Goal: Task Accomplishment & Management: Use online tool/utility

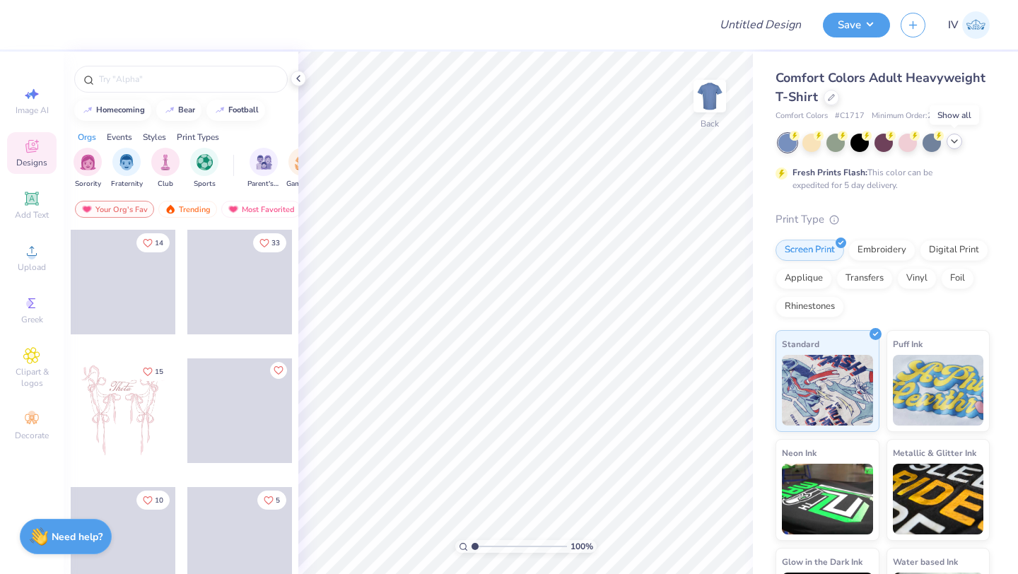
click at [955, 146] on icon at bounding box center [954, 141] width 11 height 11
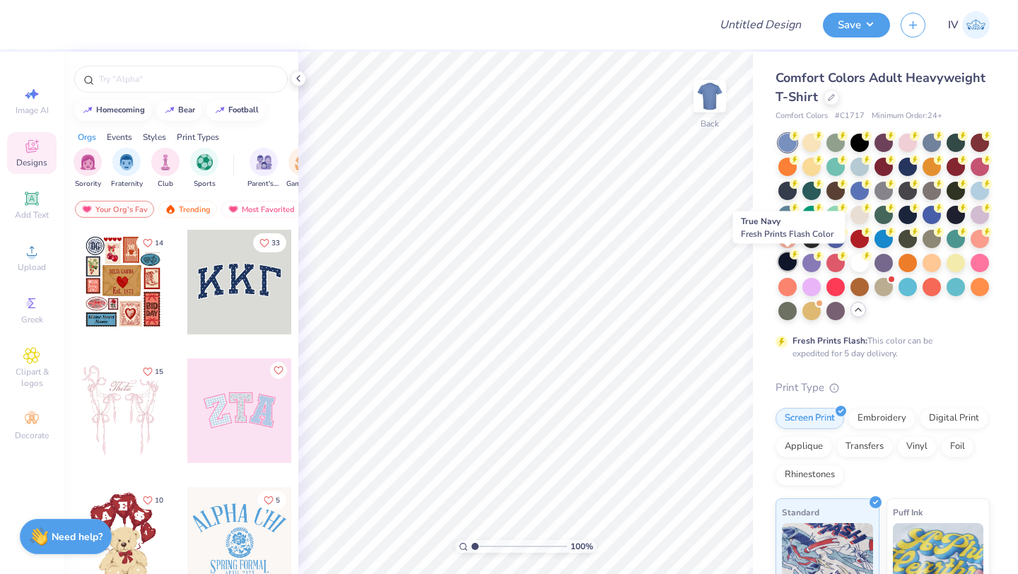
click at [783, 260] on div at bounding box center [788, 261] width 18 height 18
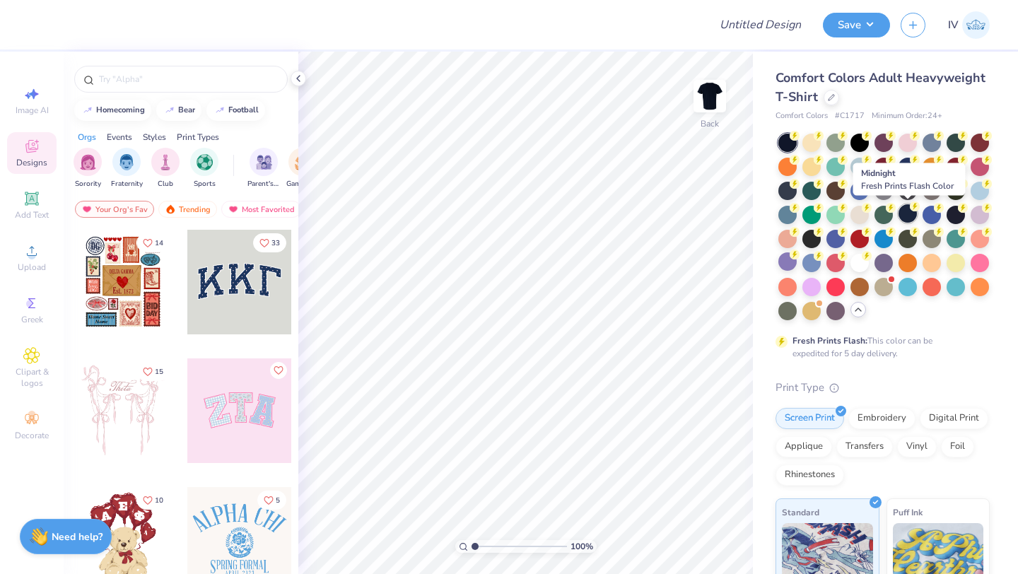
click at [906, 214] on div at bounding box center [908, 213] width 18 height 18
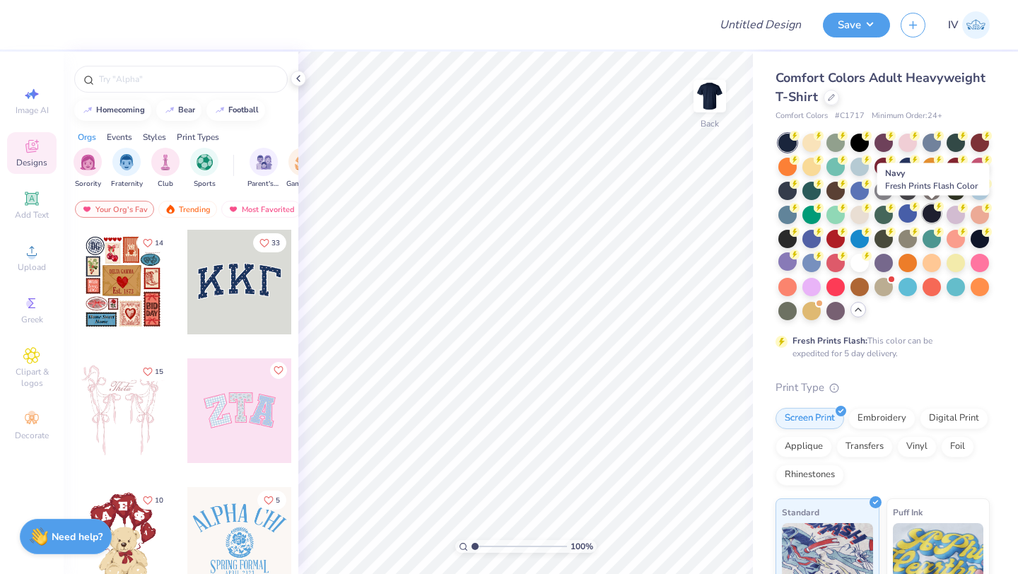
click at [927, 215] on div at bounding box center [932, 213] width 18 height 18
click at [983, 243] on div at bounding box center [980, 237] width 18 height 18
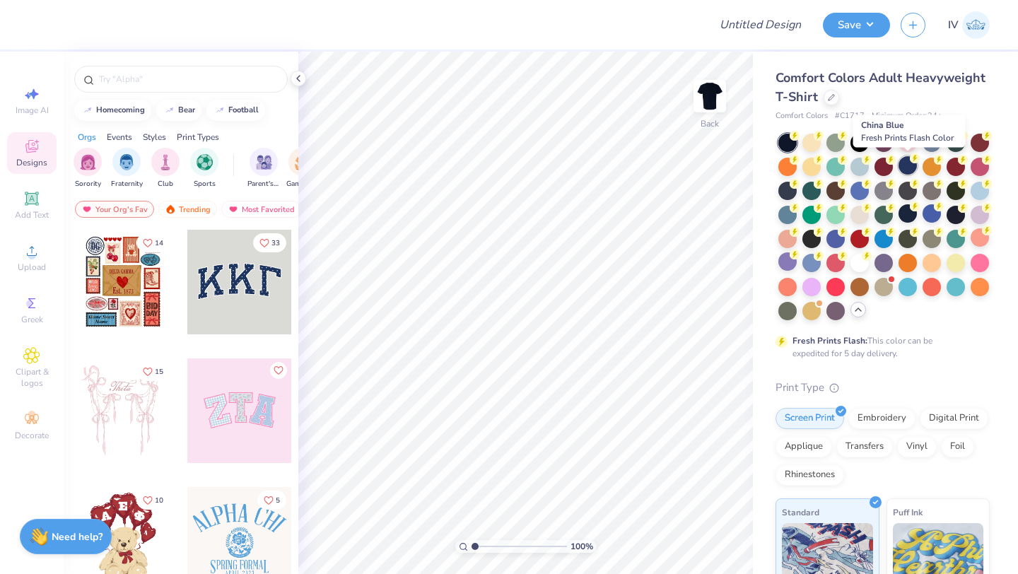
click at [906, 163] on div at bounding box center [908, 165] width 18 height 18
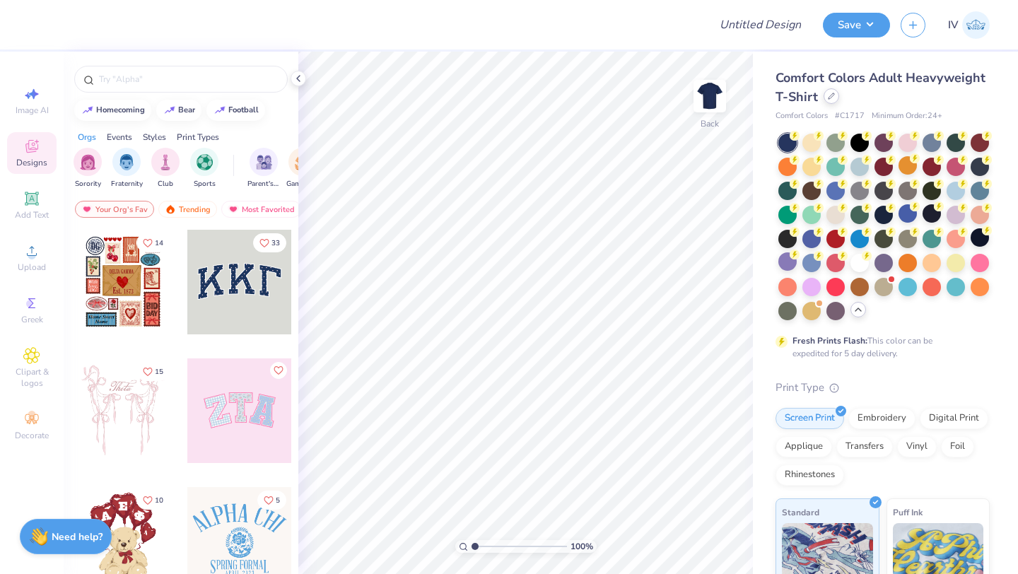
click at [830, 96] on icon at bounding box center [831, 96] width 7 height 7
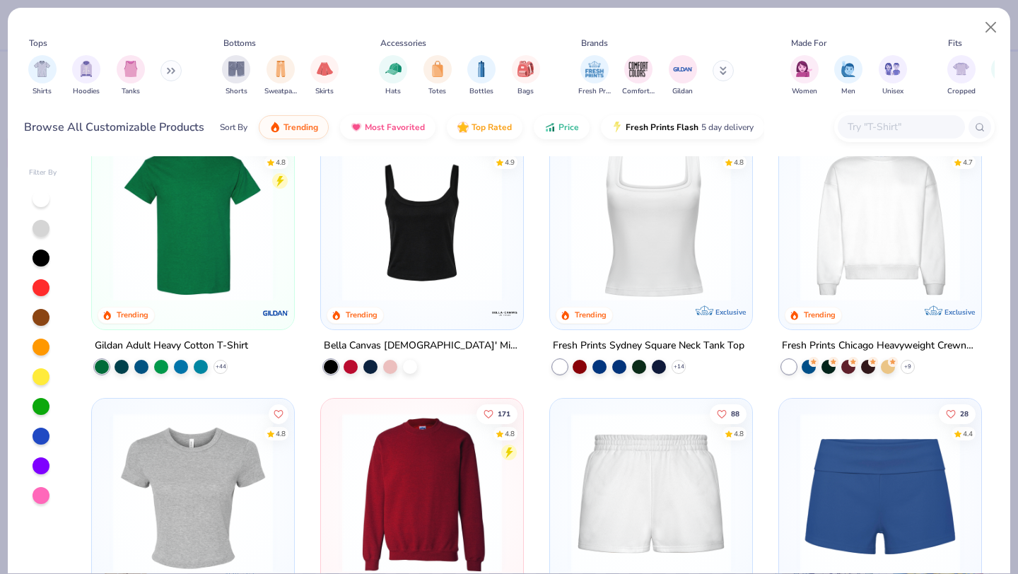
scroll to position [582, 0]
click at [180, 228] on img at bounding box center [193, 220] width 174 height 160
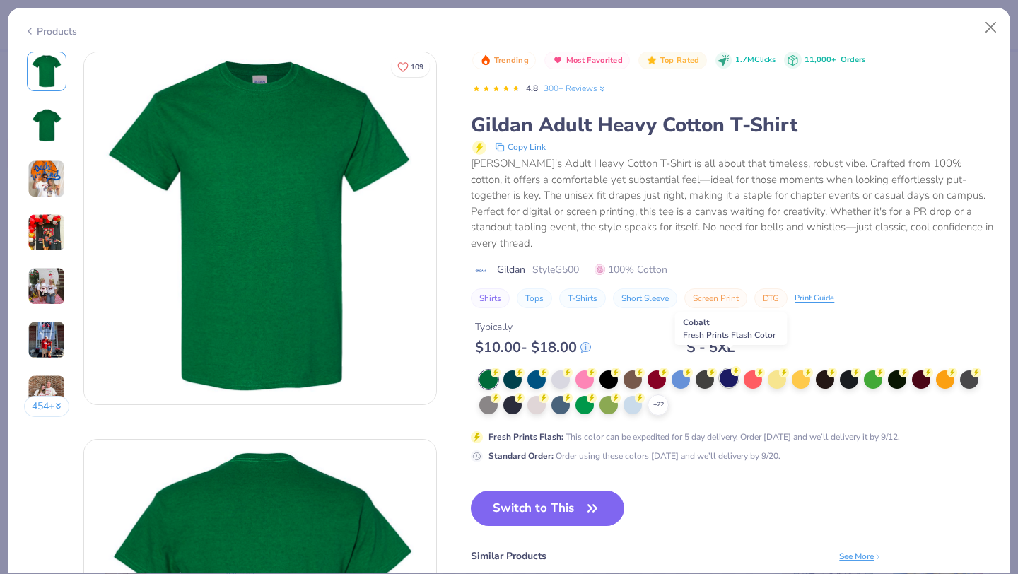
click at [720, 369] on div at bounding box center [729, 378] width 18 height 18
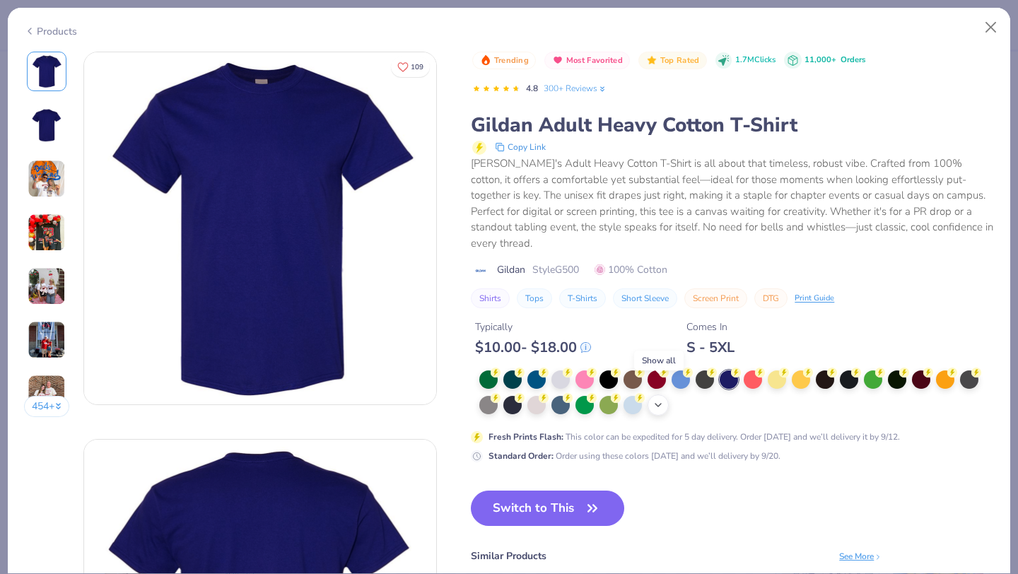
click at [660, 400] on icon at bounding box center [658, 405] width 11 height 11
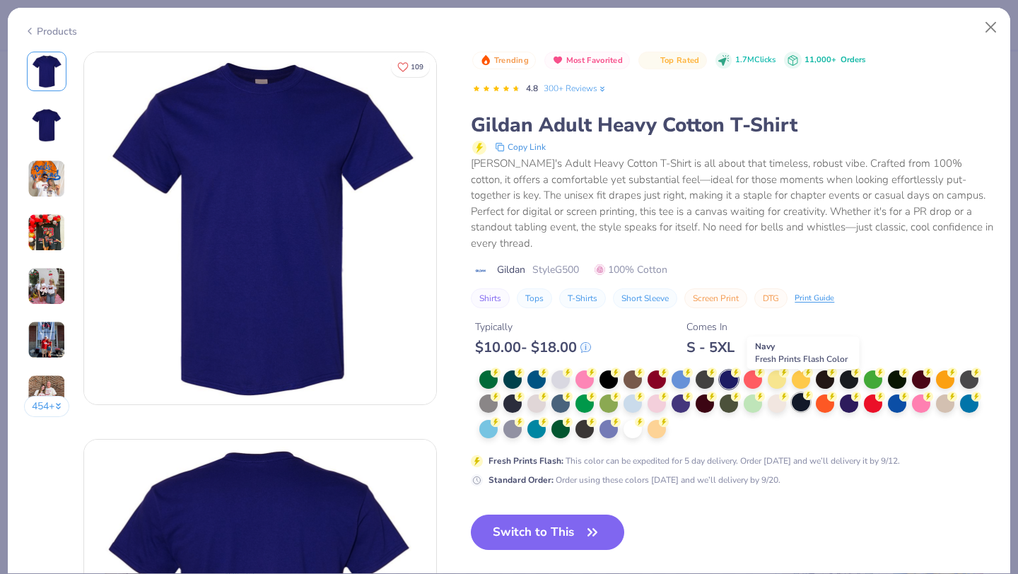
click at [797, 393] on div at bounding box center [801, 402] width 18 height 18
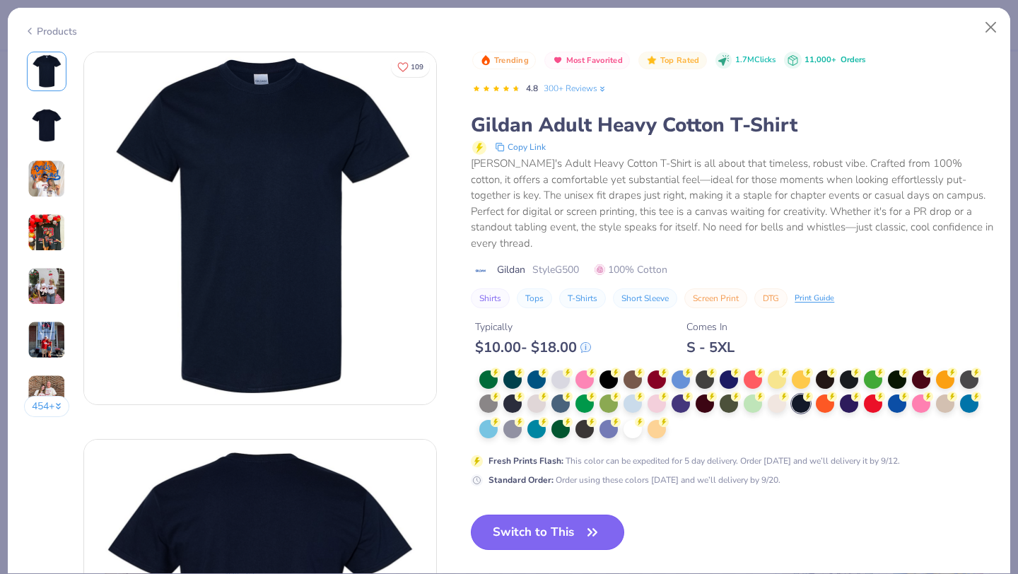
click at [561, 525] on button "Switch to This" at bounding box center [547, 532] width 153 height 35
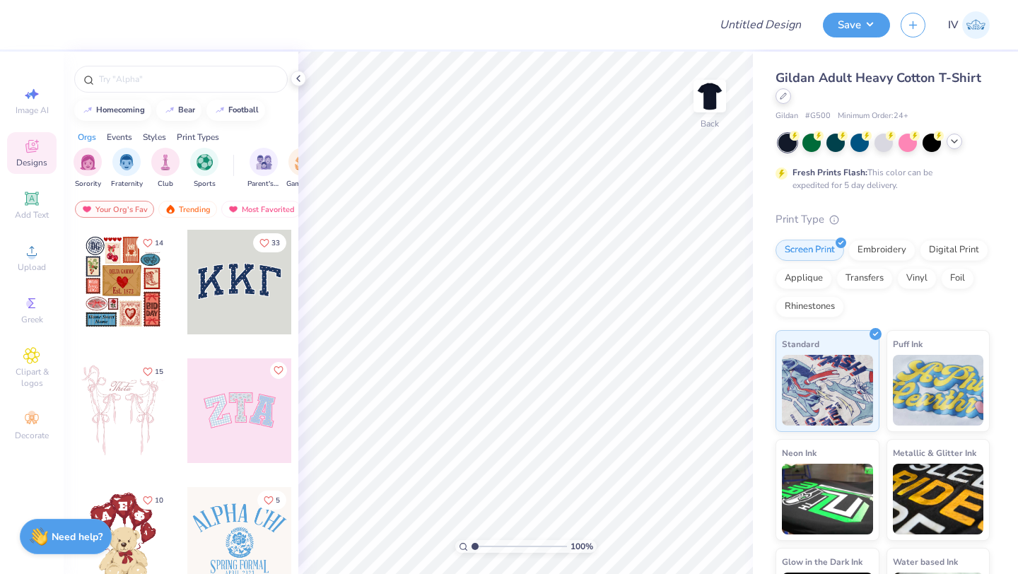
click at [789, 96] on div at bounding box center [784, 96] width 16 height 16
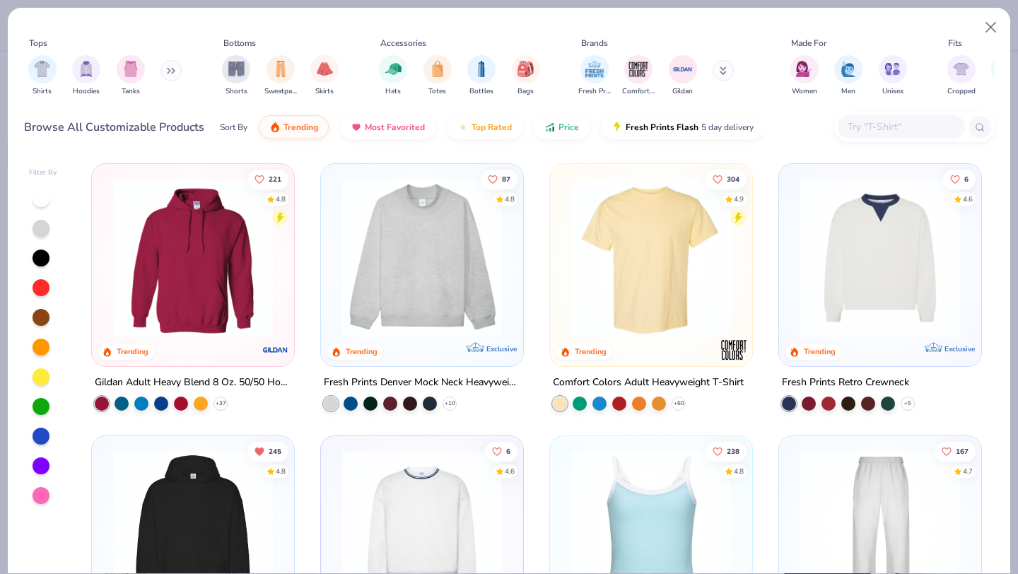
click at [691, 257] on img at bounding box center [651, 258] width 174 height 160
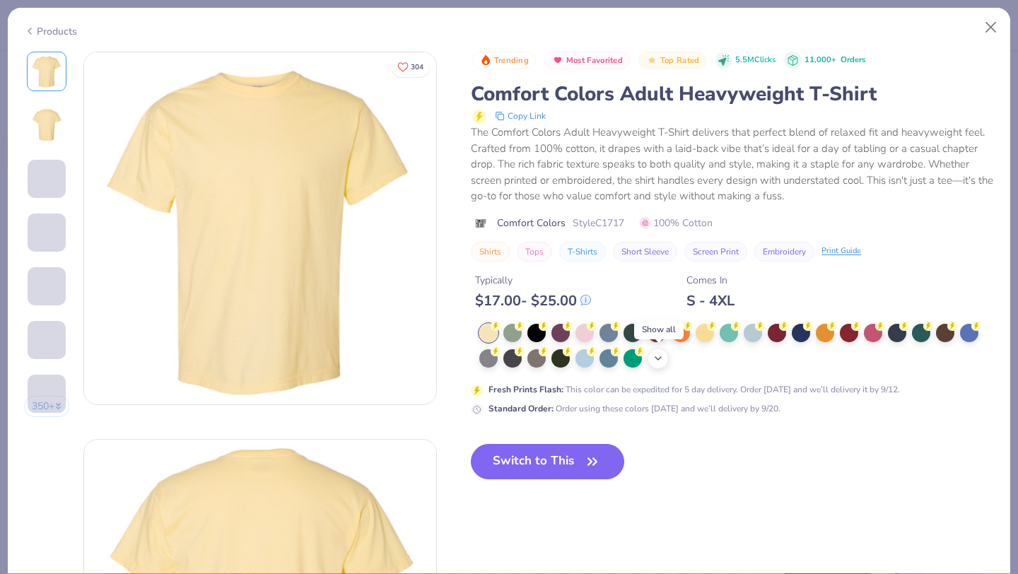
click at [659, 358] on polyline at bounding box center [658, 358] width 6 height 3
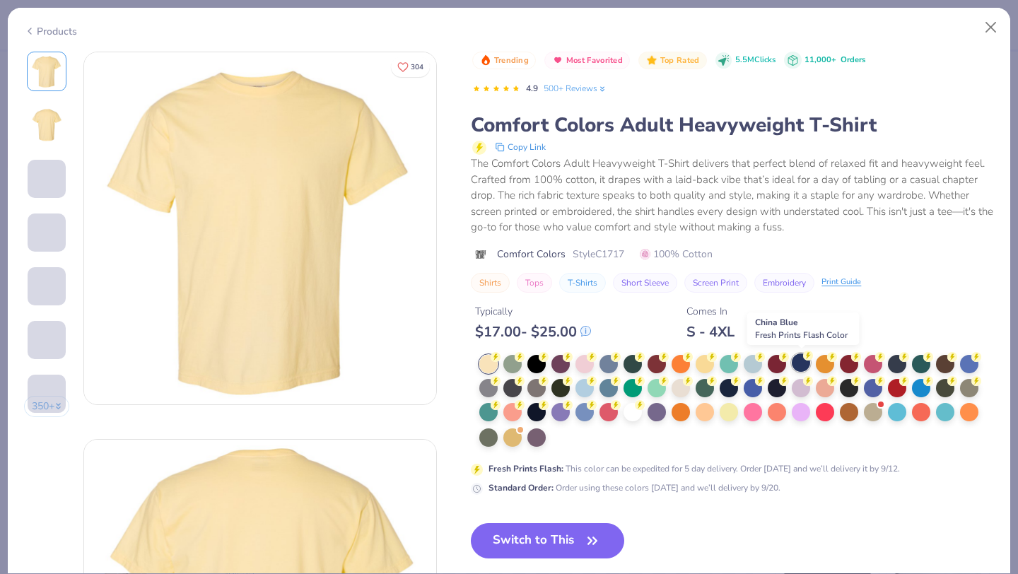
click at [799, 366] on div at bounding box center [801, 363] width 18 height 18
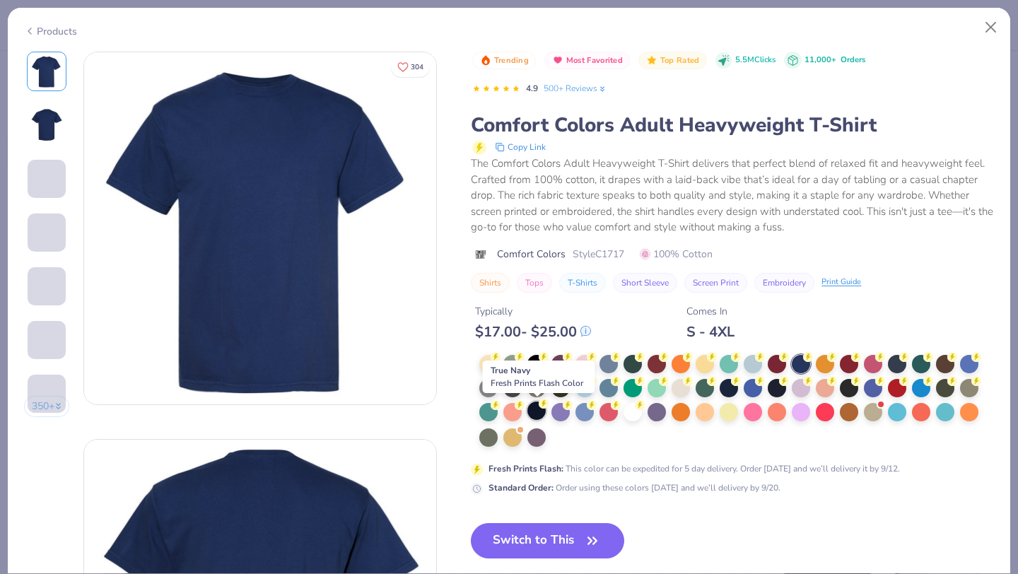
click at [532, 413] on div at bounding box center [536, 411] width 18 height 18
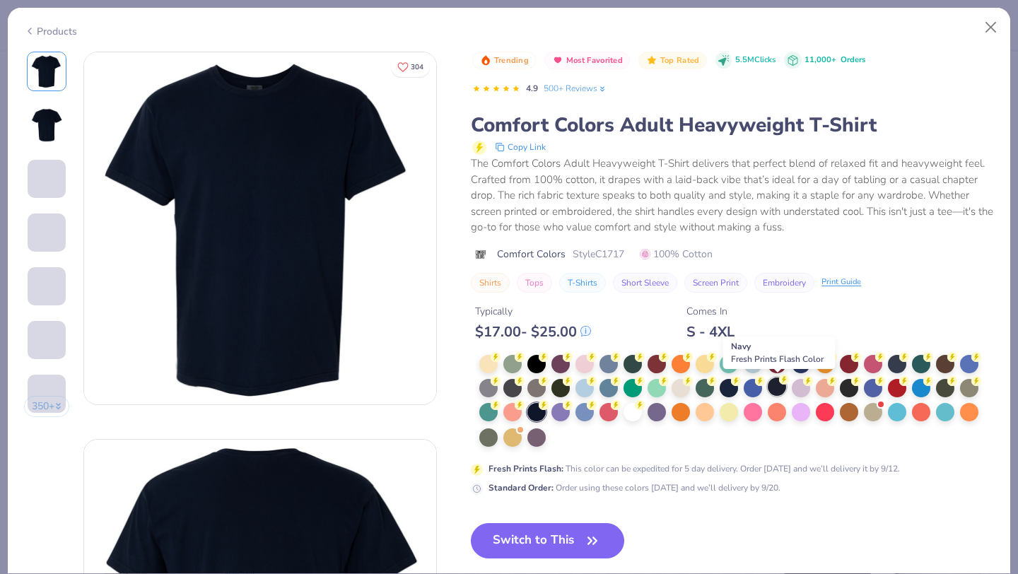
click at [774, 391] on div at bounding box center [777, 387] width 18 height 18
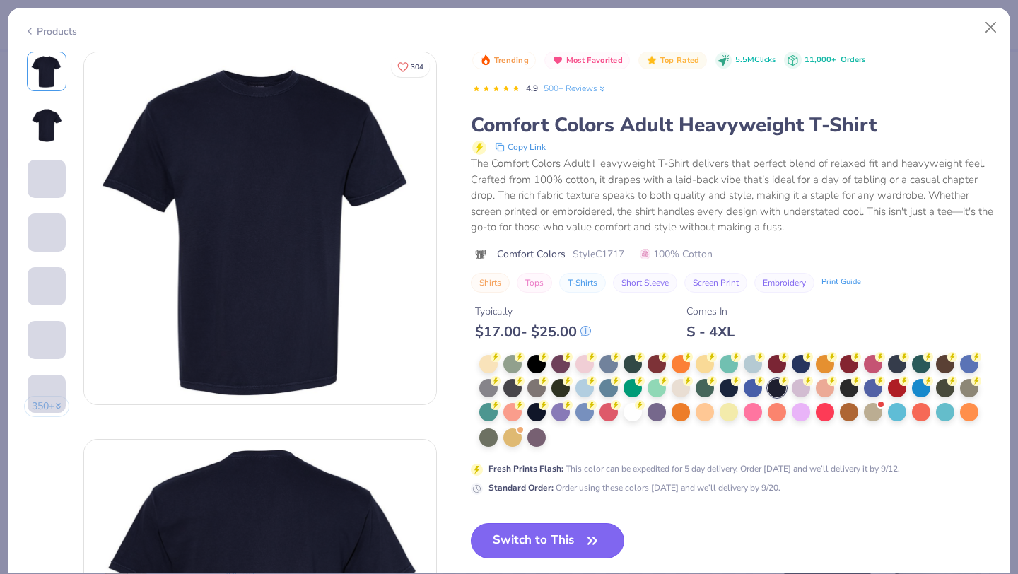
click at [540, 540] on button "Switch to This" at bounding box center [547, 540] width 153 height 35
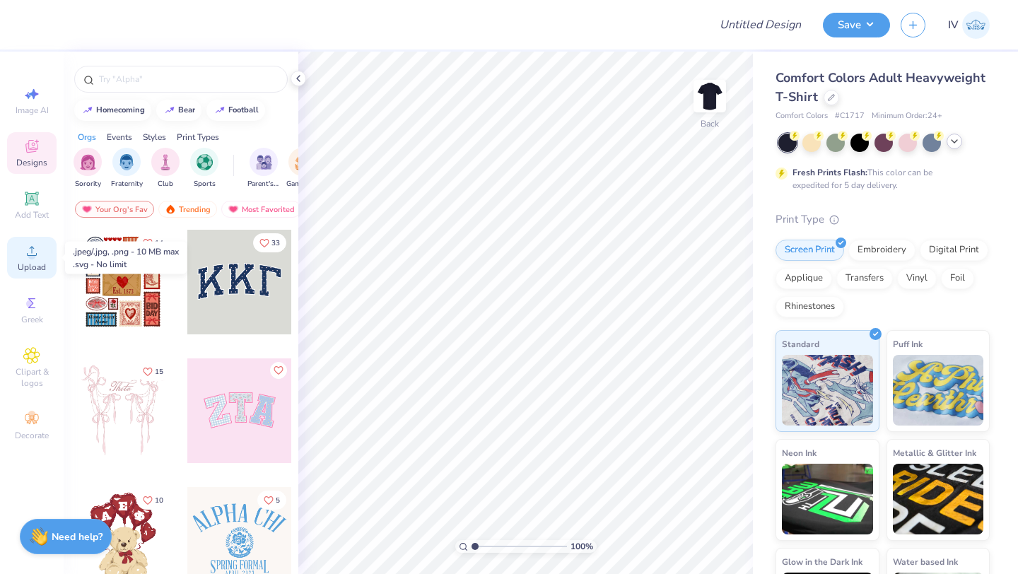
click at [34, 243] on icon at bounding box center [31, 251] width 17 height 17
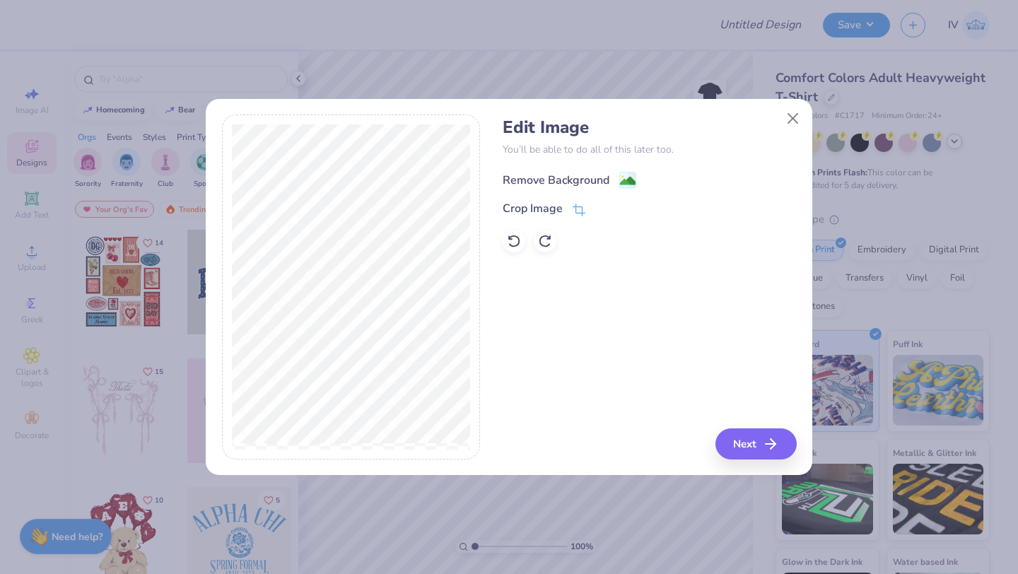
click at [628, 175] on image at bounding box center [628, 181] width 16 height 16
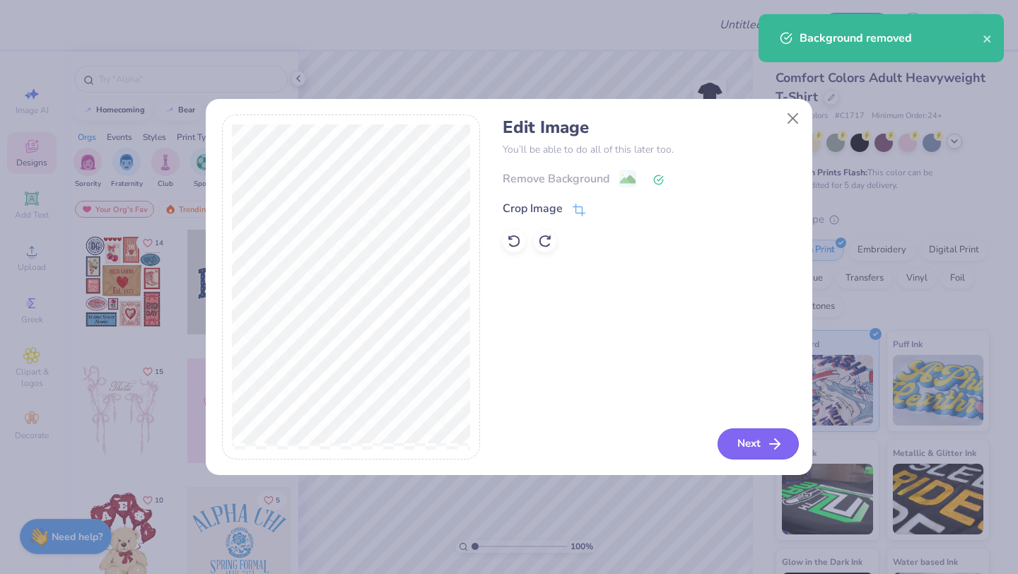
click at [740, 449] on button "Next" at bounding box center [758, 443] width 81 height 31
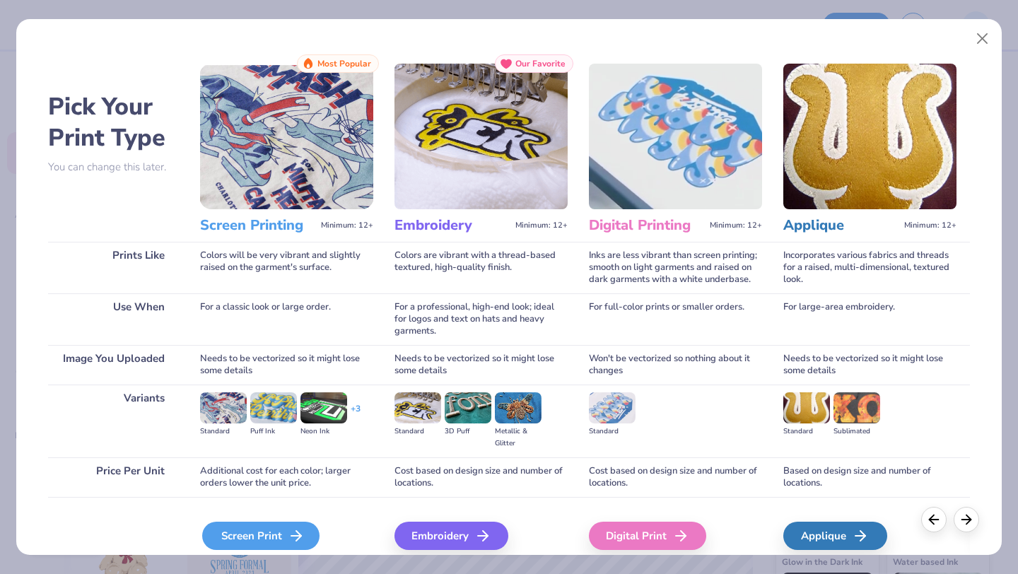
click at [267, 535] on div "Screen Print" at bounding box center [260, 536] width 117 height 28
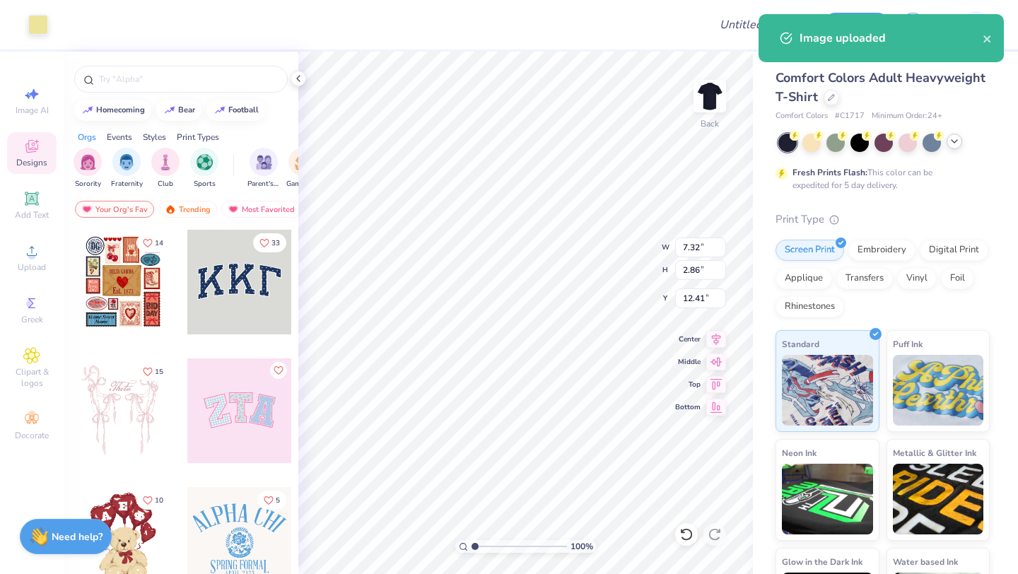
type input "7.32"
type input "2.86"
type input "12.41"
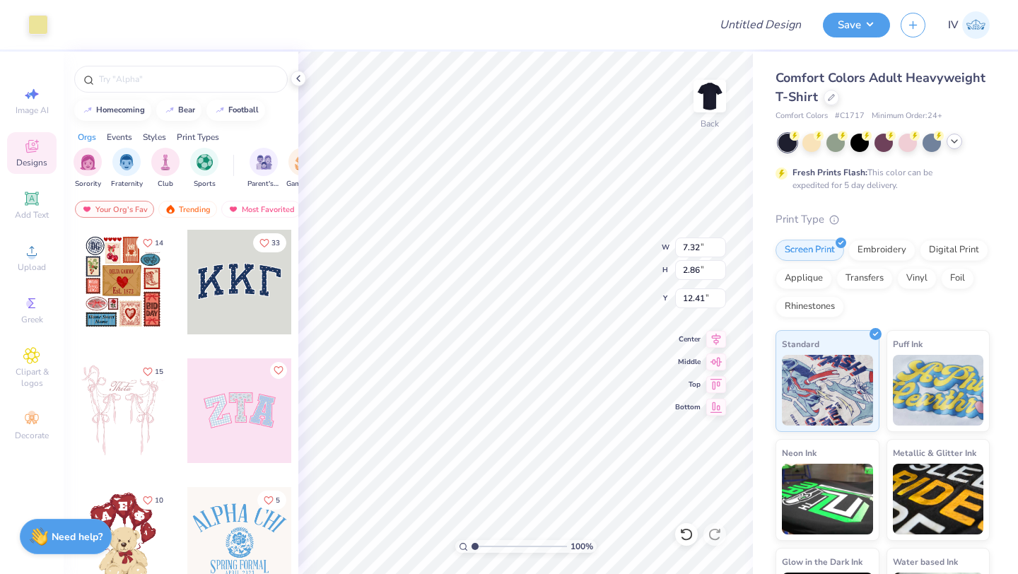
type input "5.52"
type input "2.16"
type input "13.11"
type input "4.89"
type input "1.91"
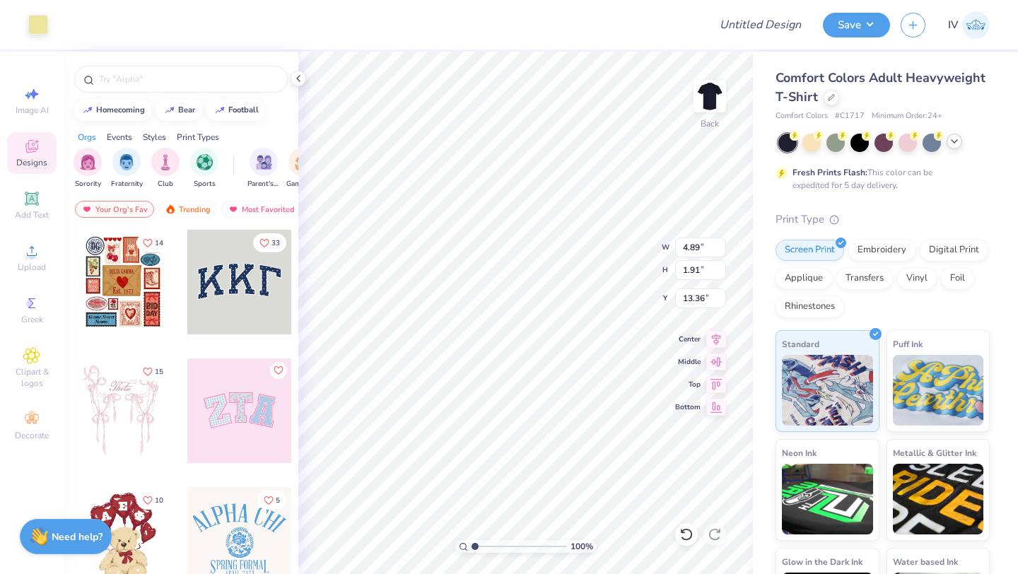
type input "3.00"
type input "3.90"
type input "1.53"
type input "3.00"
click at [708, 94] on img at bounding box center [710, 96] width 57 height 57
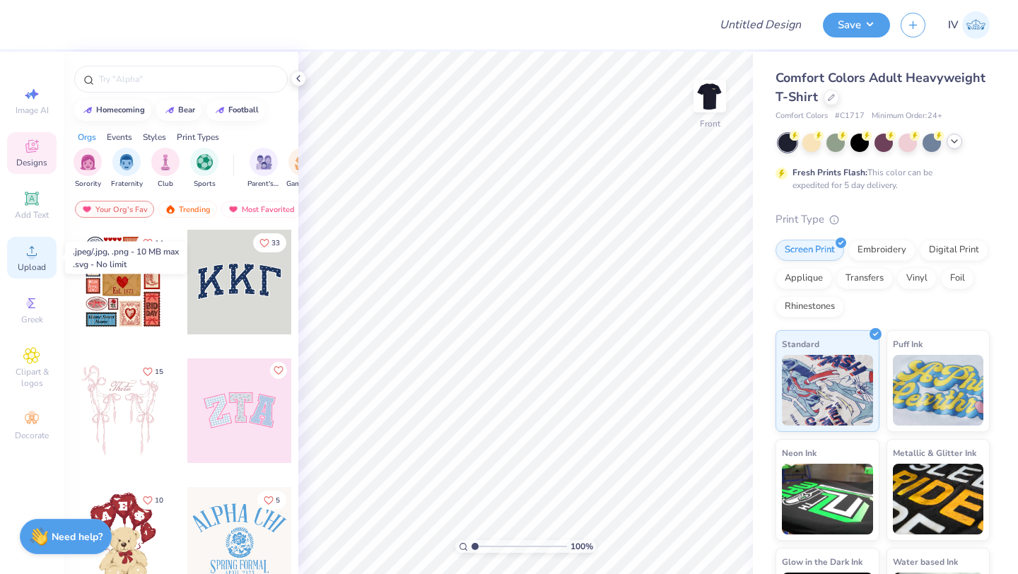
click at [21, 247] on div "Upload" at bounding box center [31, 258] width 49 height 42
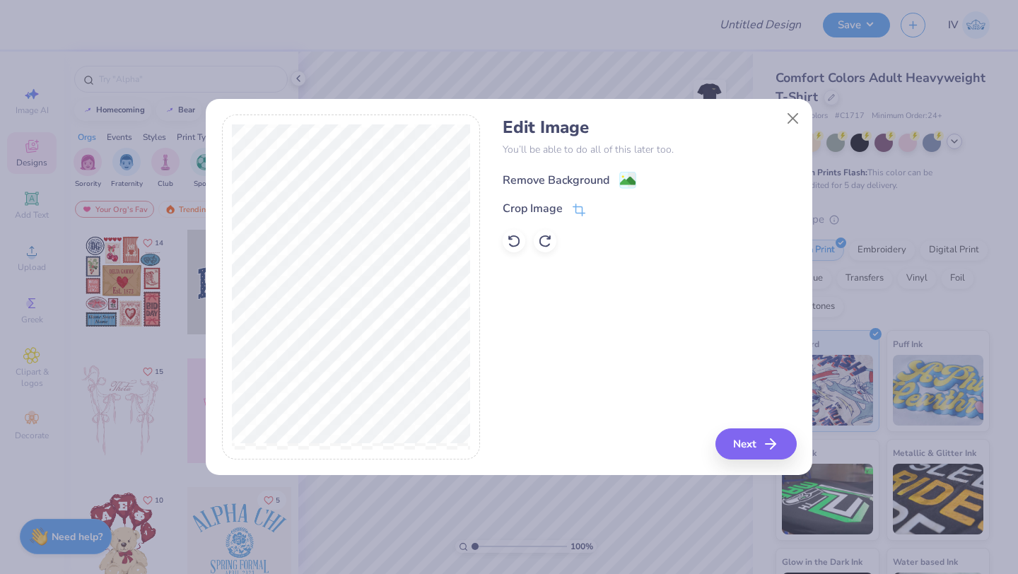
click at [624, 183] on image at bounding box center [628, 181] width 16 height 16
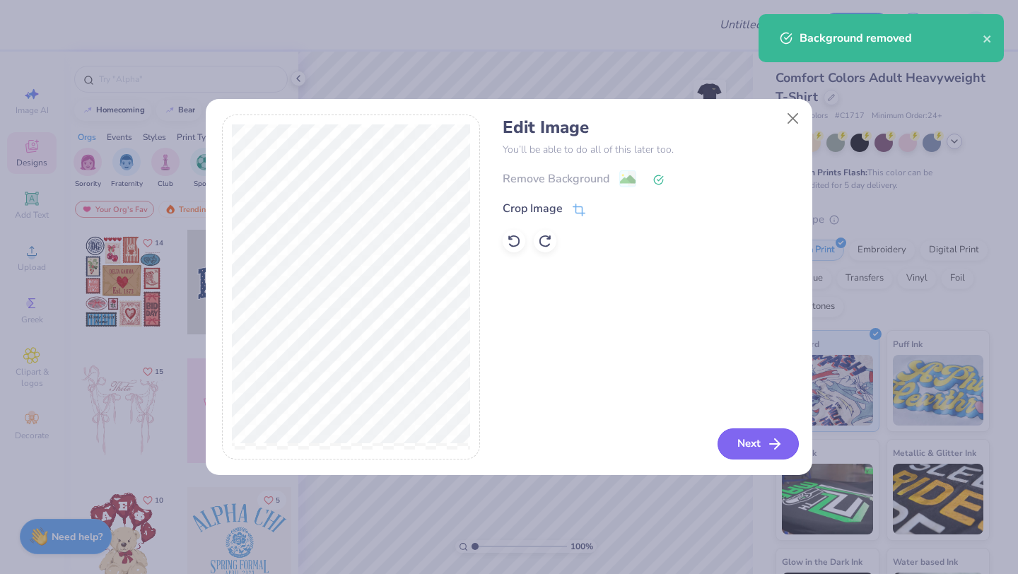
click at [745, 445] on button "Next" at bounding box center [758, 443] width 81 height 31
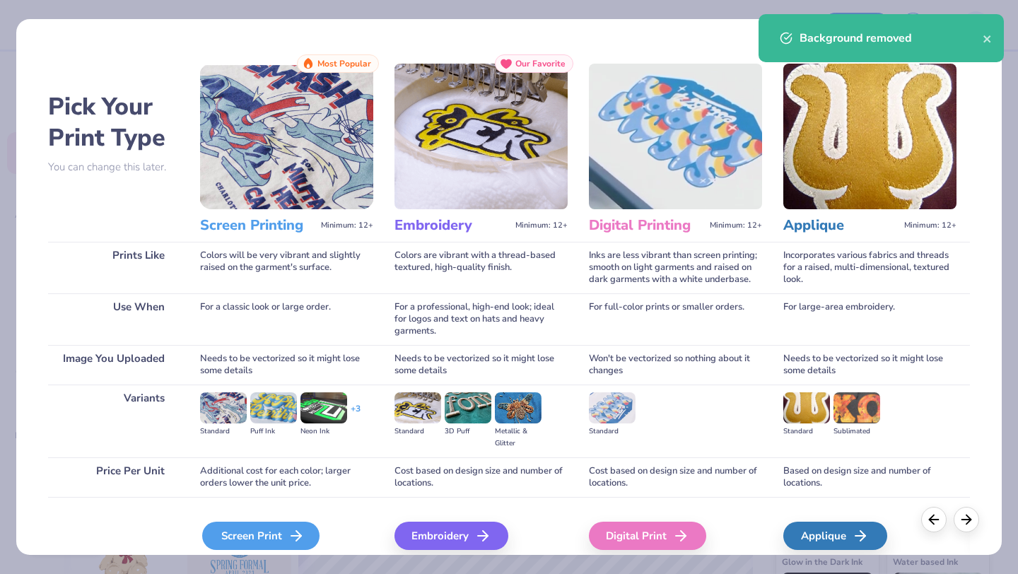
click at [276, 535] on div "Screen Print" at bounding box center [260, 536] width 117 height 28
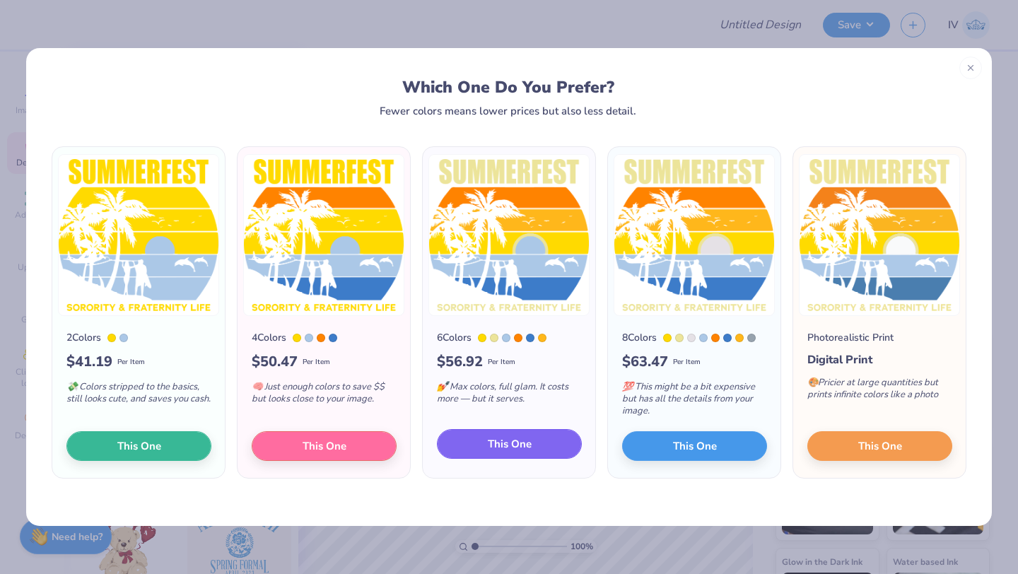
click at [508, 442] on span "This One" at bounding box center [510, 444] width 44 height 16
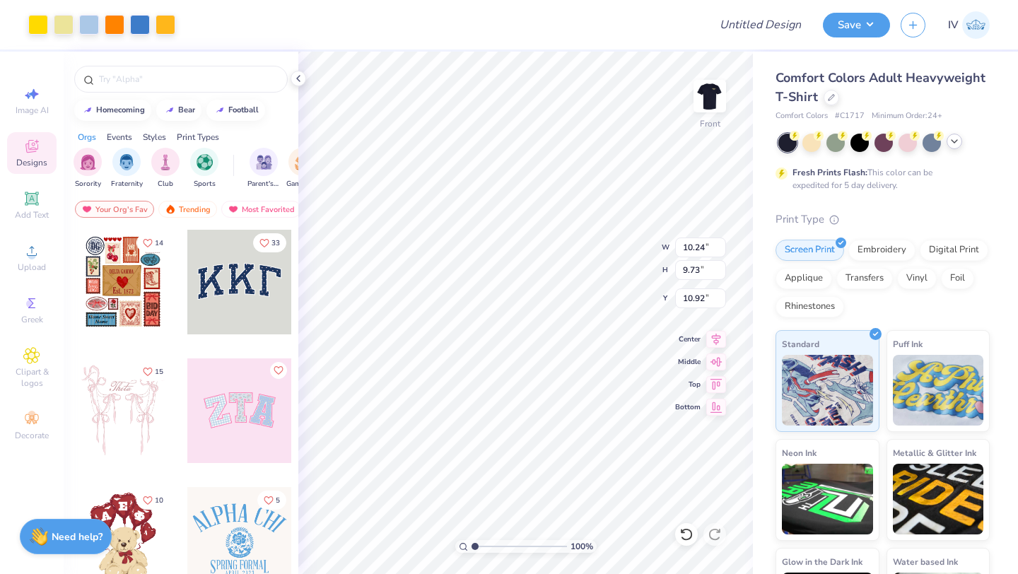
type input "10.24"
type input "9.73"
click at [713, 340] on icon at bounding box center [716, 337] width 20 height 17
type input "3.00"
type input "11.62"
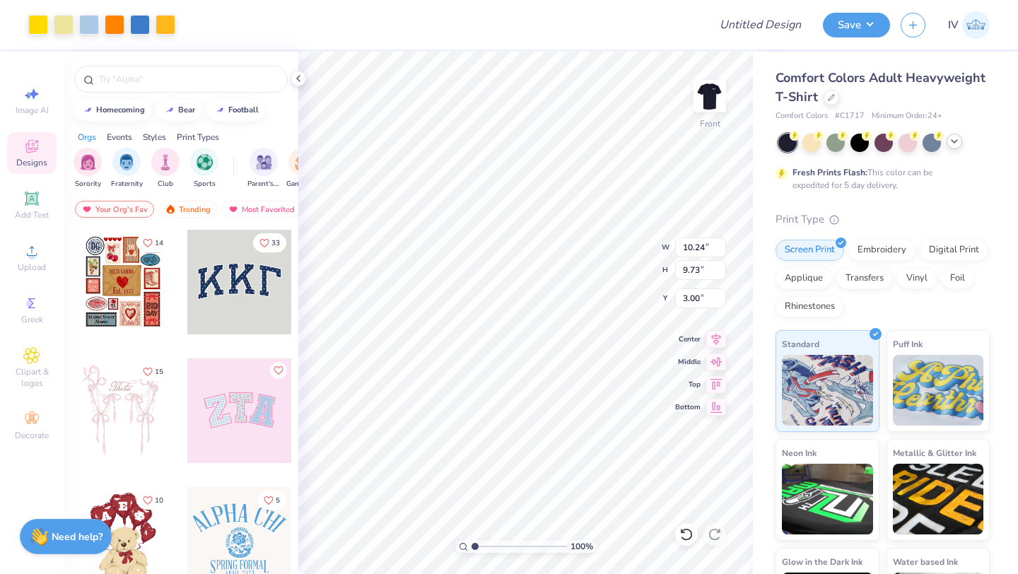
type input "11.04"
click at [713, 335] on icon at bounding box center [716, 337] width 20 height 17
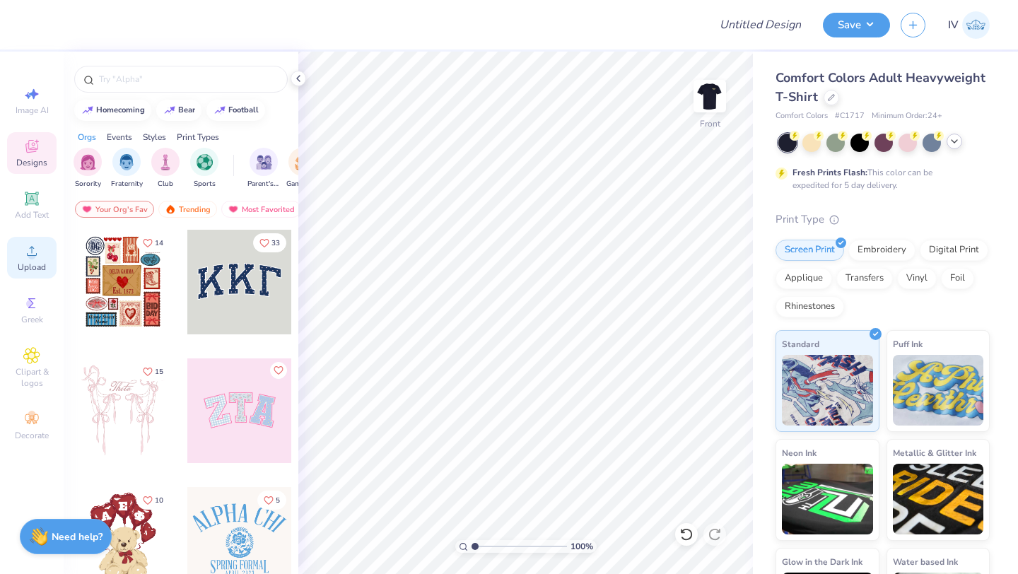
click at [35, 250] on icon at bounding box center [31, 251] width 17 height 17
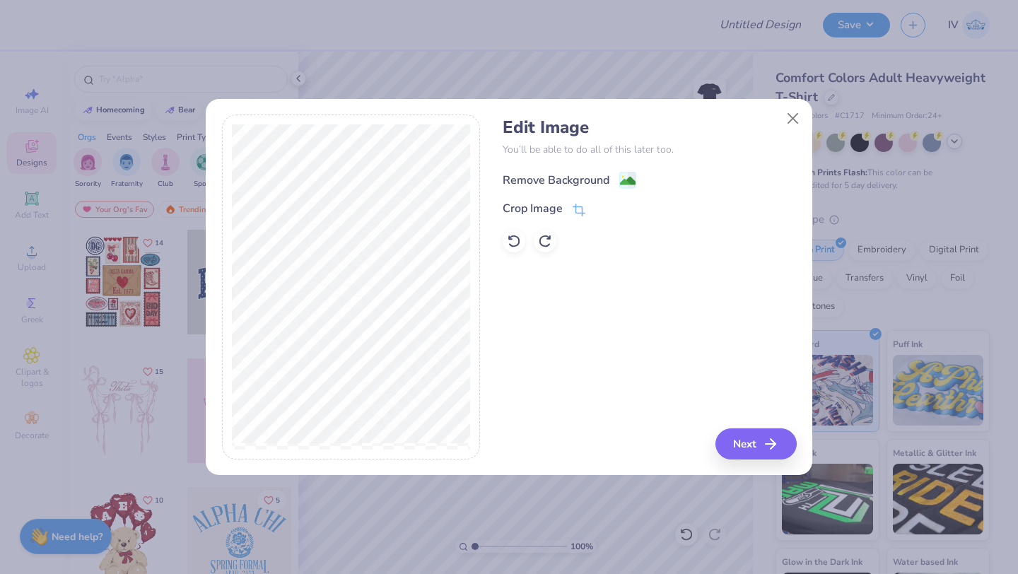
click at [624, 179] on image at bounding box center [628, 181] width 16 height 16
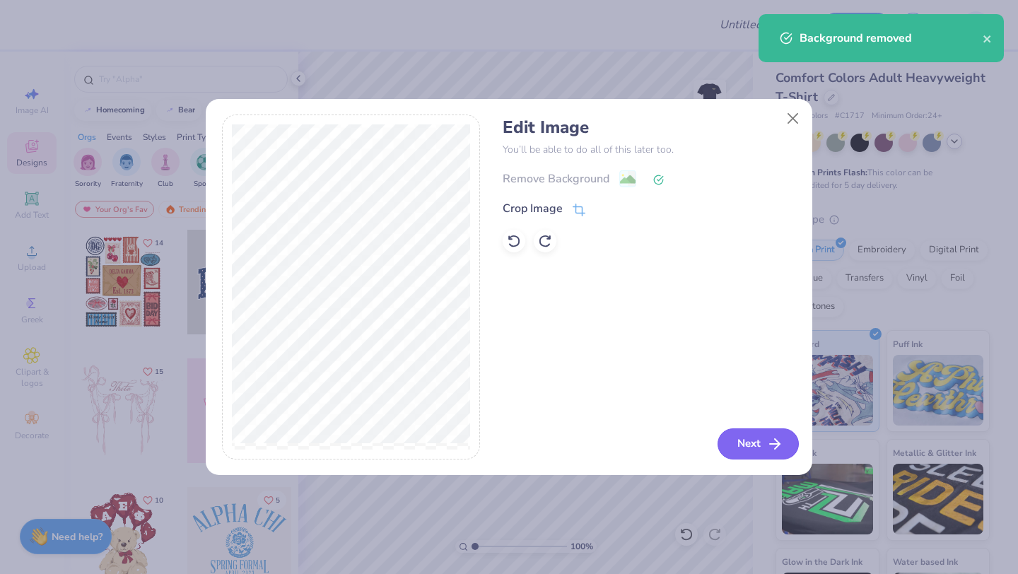
click at [738, 441] on button "Next" at bounding box center [758, 443] width 81 height 31
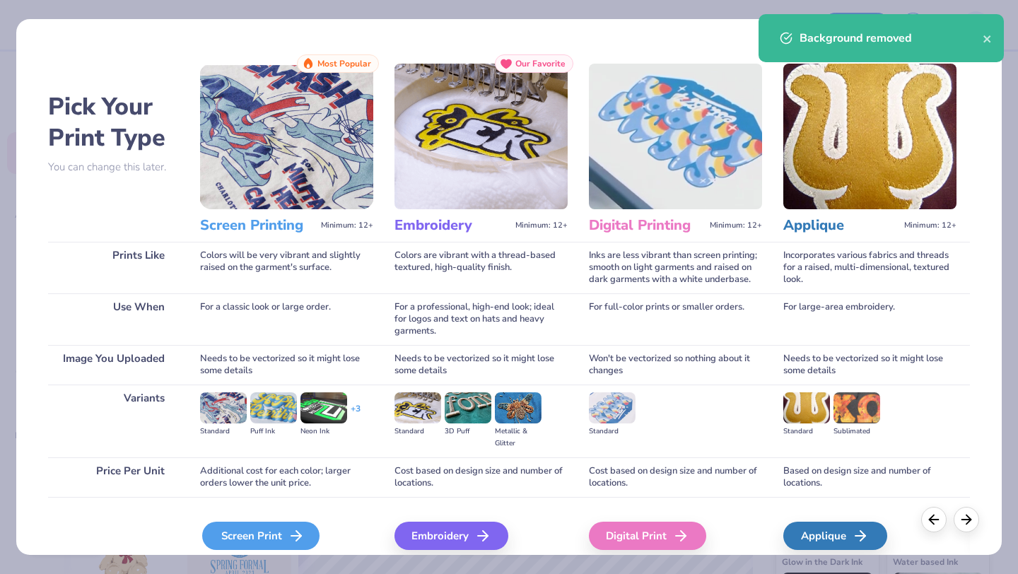
click at [262, 537] on div "Screen Print" at bounding box center [260, 536] width 117 height 28
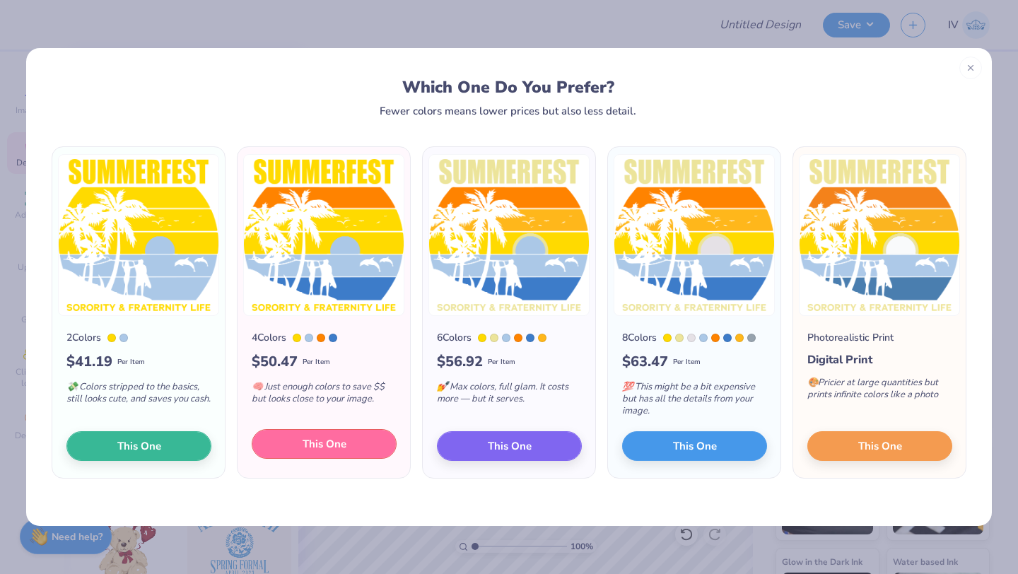
click at [325, 446] on span "This One" at bounding box center [325, 444] width 44 height 16
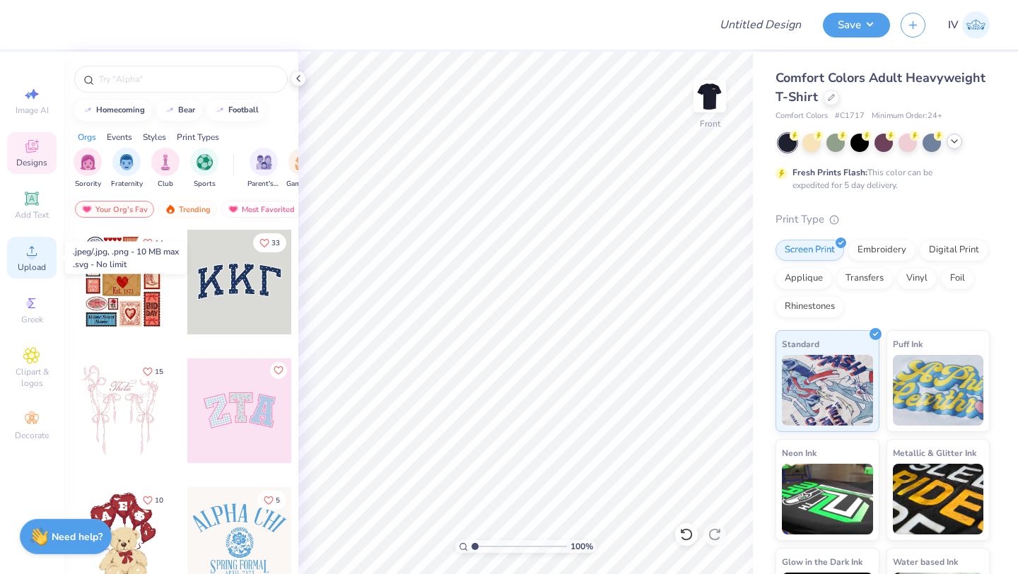
click at [24, 250] on icon at bounding box center [31, 251] width 17 height 17
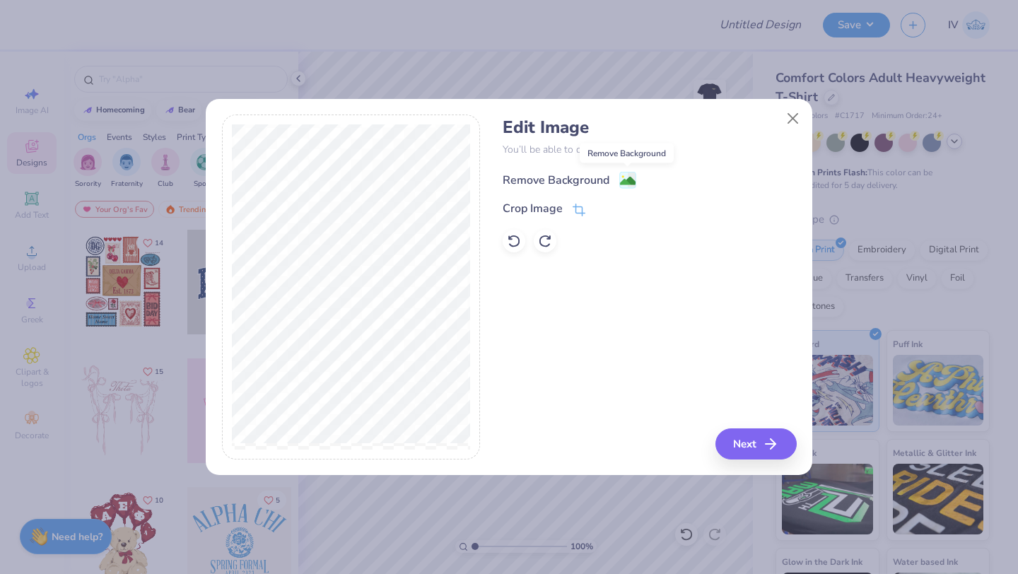
click at [621, 176] on image at bounding box center [628, 181] width 16 height 16
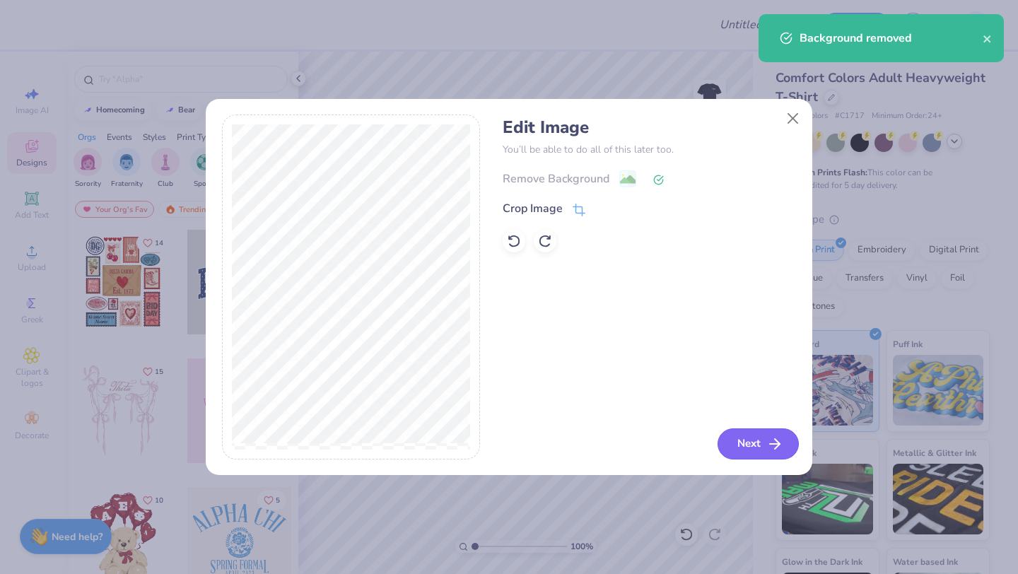
click at [762, 452] on button "Next" at bounding box center [758, 443] width 81 height 31
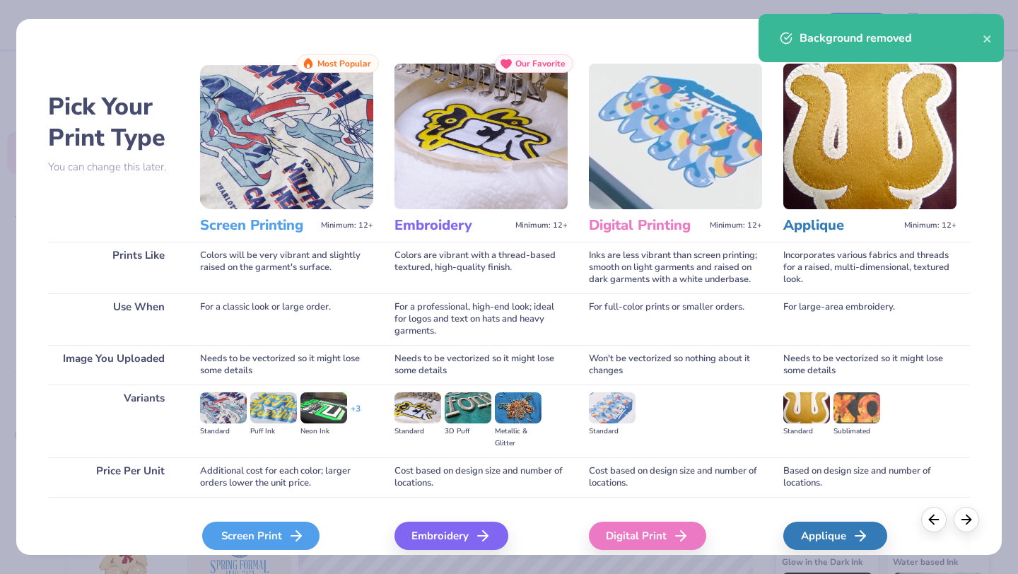
click at [280, 532] on div "Screen Print" at bounding box center [260, 536] width 117 height 28
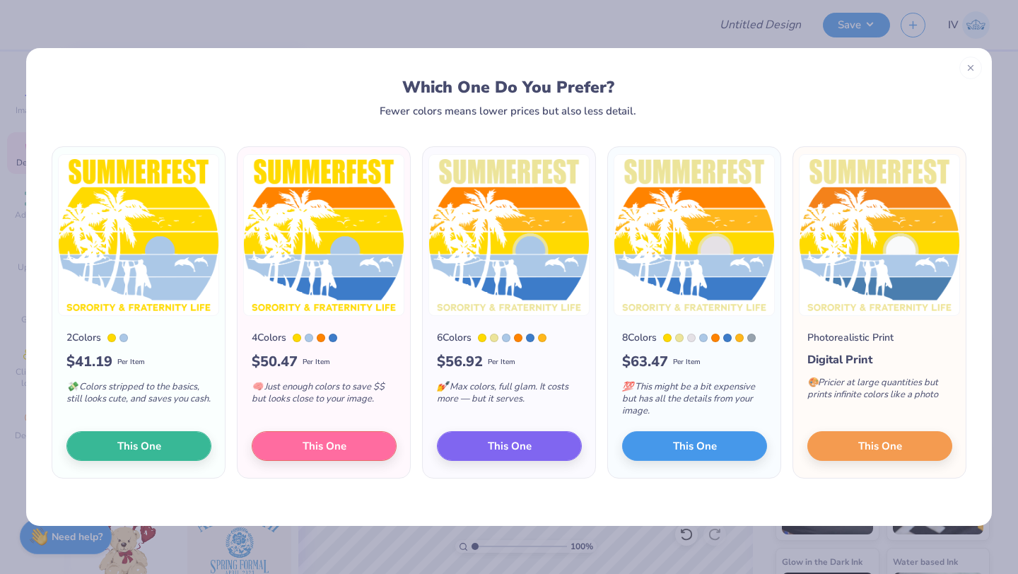
click at [491, 441] on span "This One" at bounding box center [510, 446] width 44 height 16
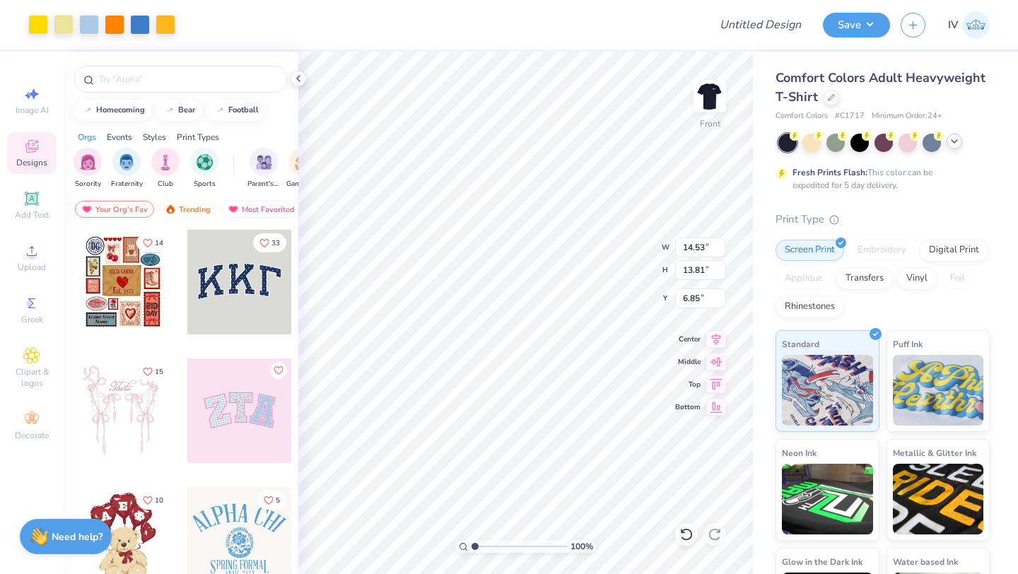
type input "12.38"
type input "11.76"
click at [714, 336] on icon at bounding box center [716, 338] width 9 height 12
type input "3.00"
click at [703, 97] on img at bounding box center [710, 96] width 57 height 57
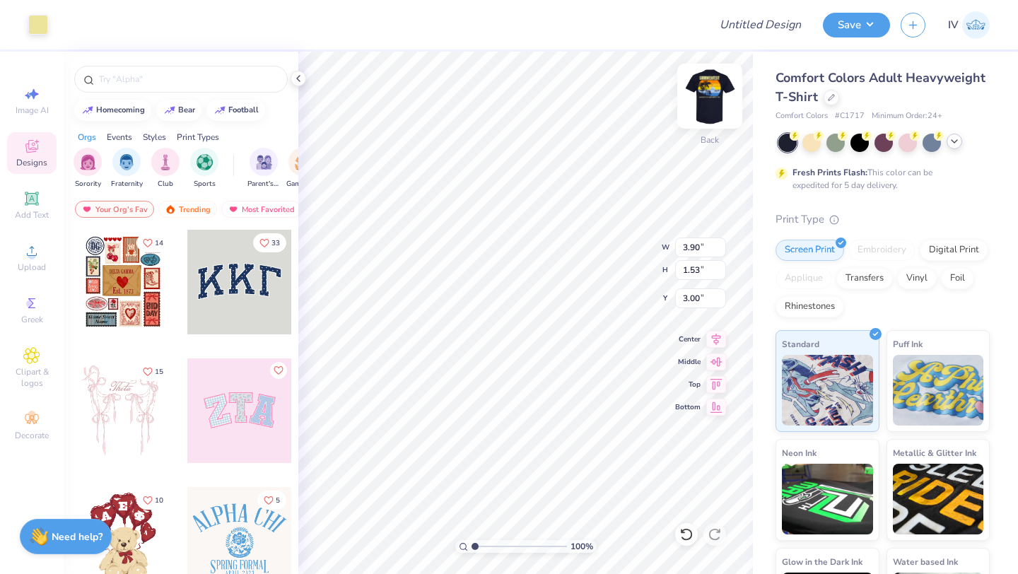
click at [702, 102] on img at bounding box center [710, 96] width 57 height 57
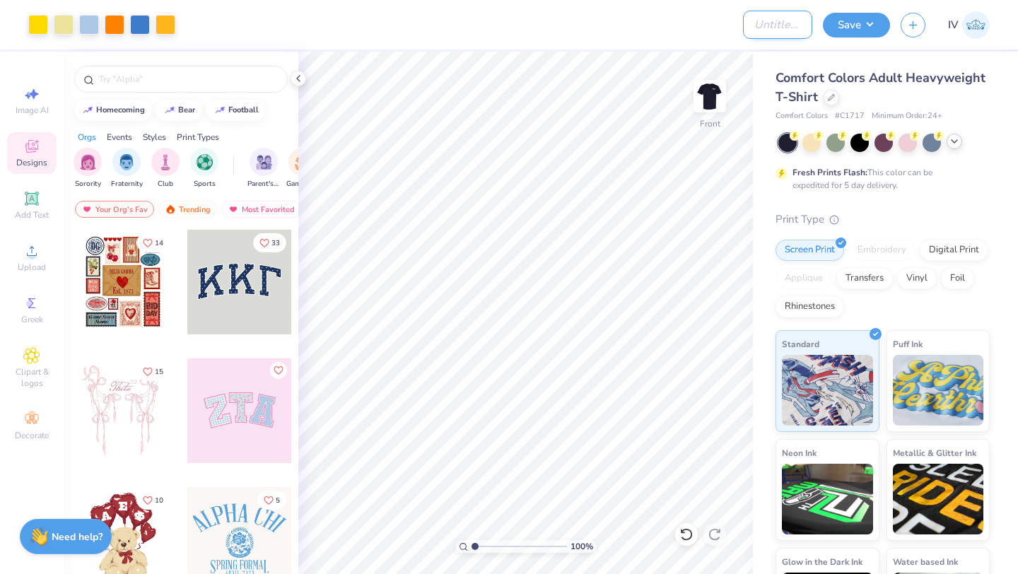
click at [767, 25] on input "Design Title" at bounding box center [777, 25] width 69 height 28
type input "SummerFest T-shirt:)"
click at [844, 28] on button "Save" at bounding box center [856, 23] width 67 height 25
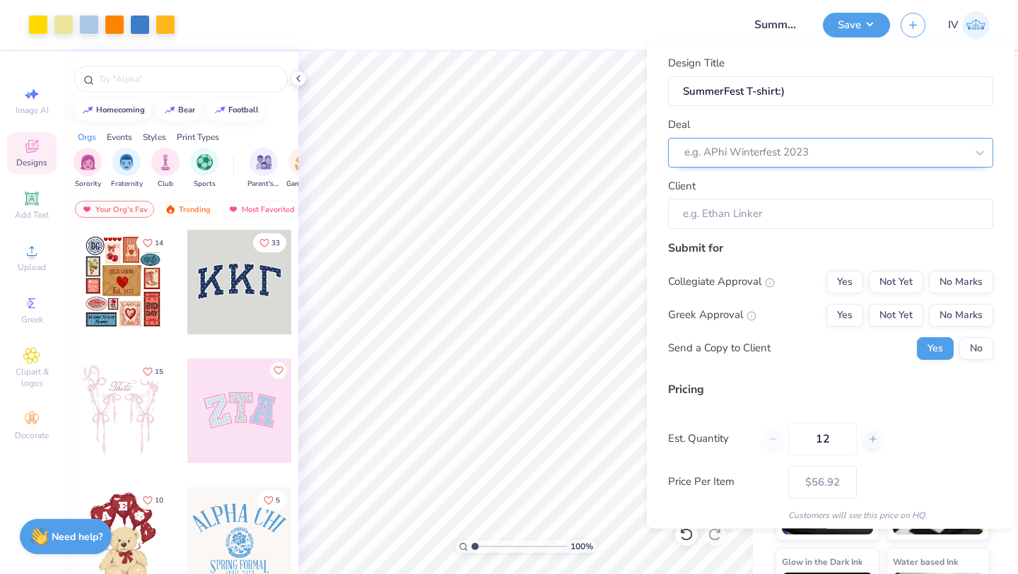
click at [870, 148] on div at bounding box center [824, 152] width 281 height 19
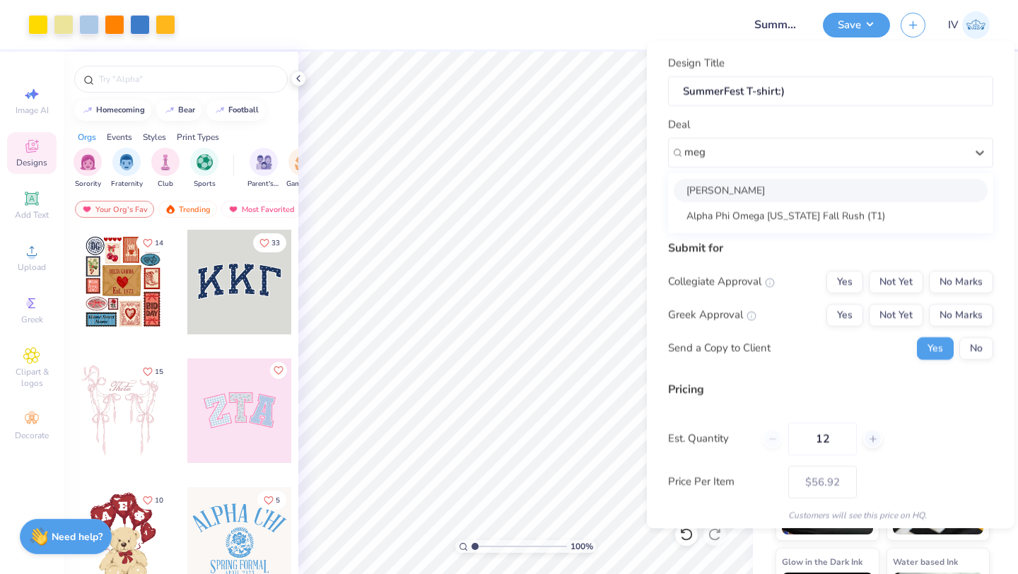
click at [808, 189] on div "[PERSON_NAME]" at bounding box center [831, 189] width 314 height 23
type input "meg"
type input "[PERSON_NAME]"
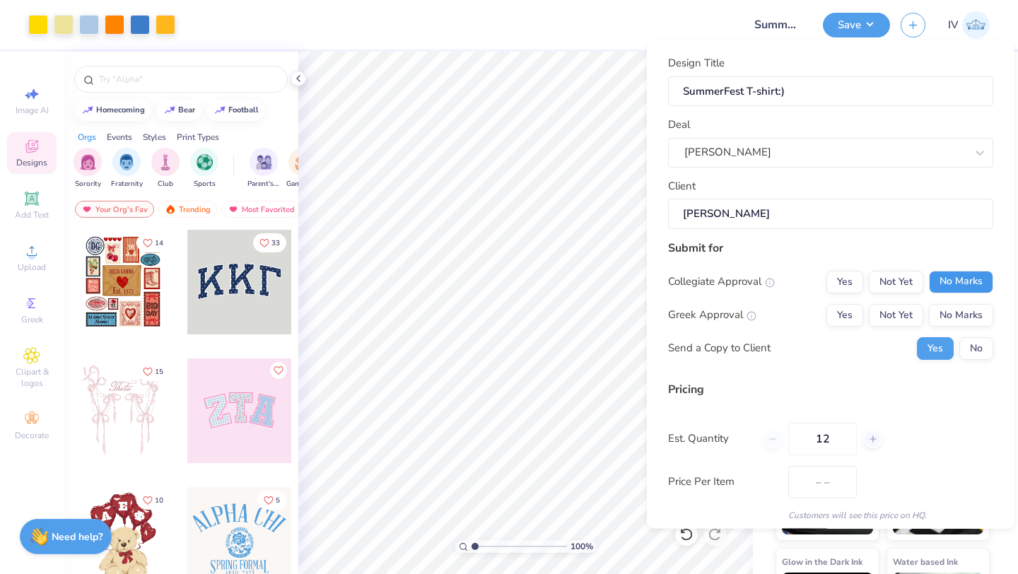
click at [960, 278] on button "No Marks" at bounding box center [961, 281] width 64 height 23
click at [957, 310] on button "No Marks" at bounding box center [961, 314] width 64 height 23
type input "$56.92"
click at [975, 342] on button "No" at bounding box center [977, 348] width 34 height 23
click at [832, 445] on input "12" at bounding box center [822, 438] width 69 height 33
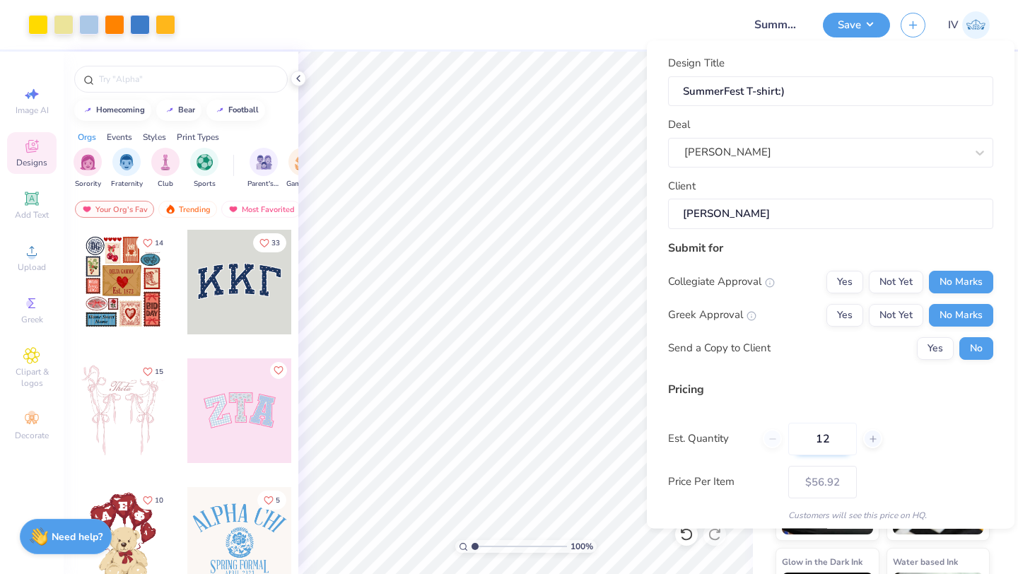
type input "1"
type input "36"
type input "$30.18"
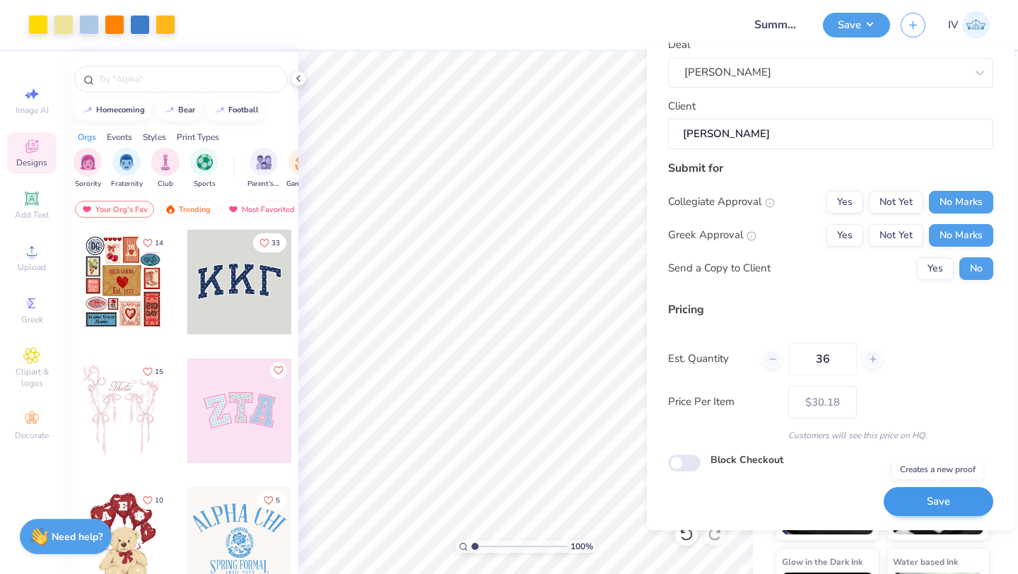
type input "36"
click at [935, 510] on button "Save" at bounding box center [939, 502] width 110 height 29
type input "– –"
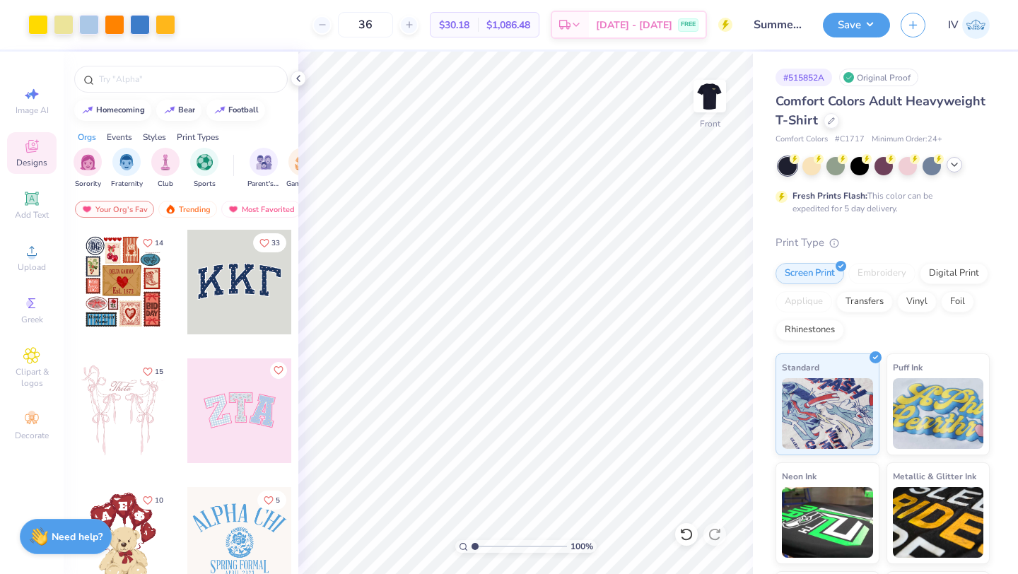
click at [949, 165] on icon at bounding box center [954, 164] width 11 height 11
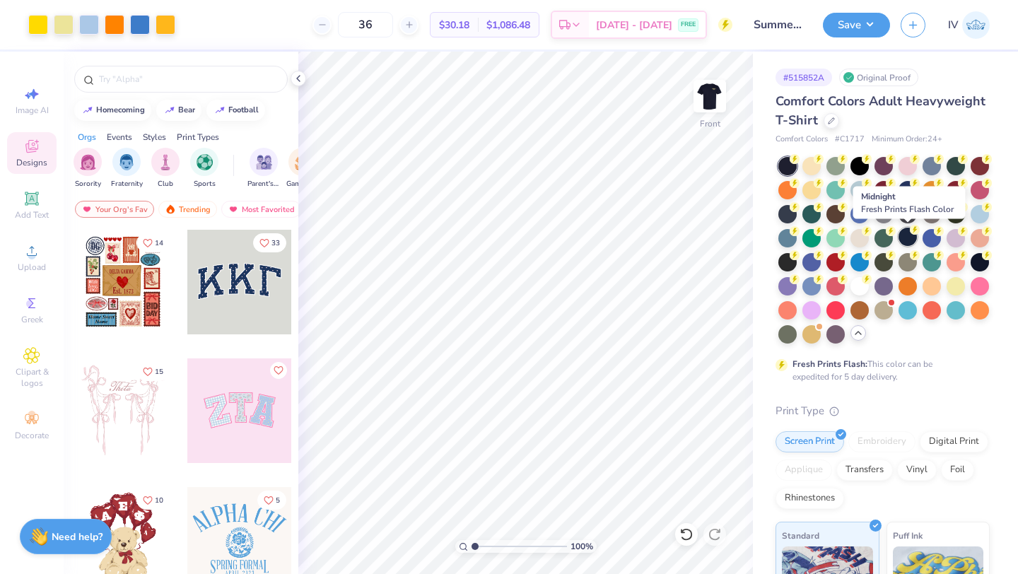
click at [909, 240] on div at bounding box center [908, 237] width 18 height 18
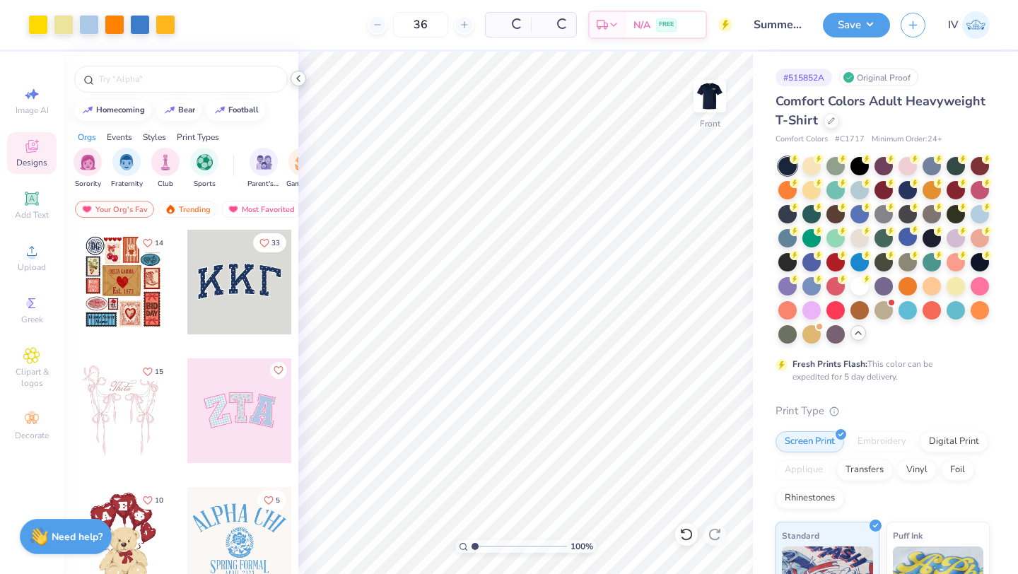
click at [297, 83] on icon at bounding box center [298, 78] width 11 height 11
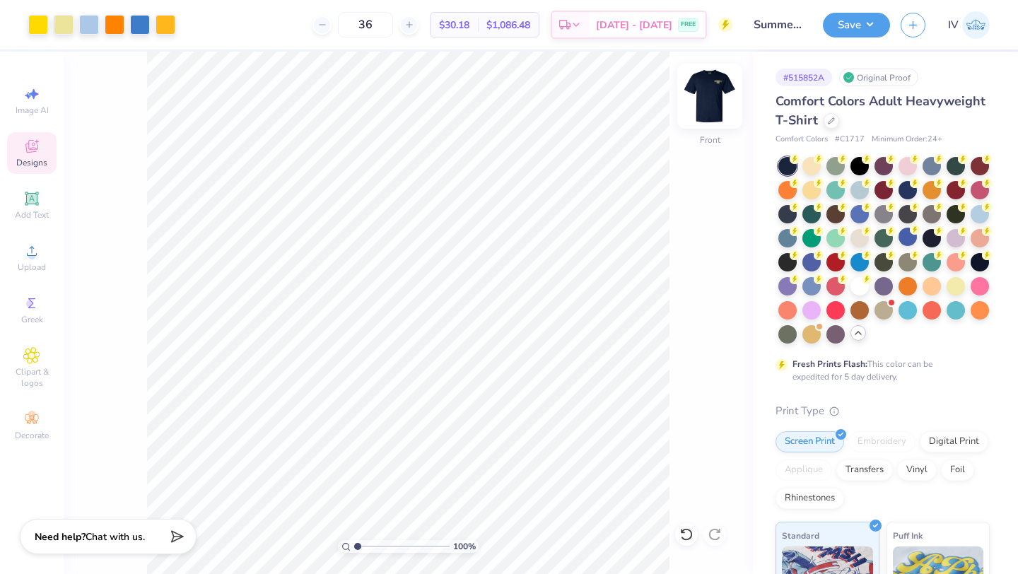
click at [706, 88] on img at bounding box center [710, 96] width 57 height 57
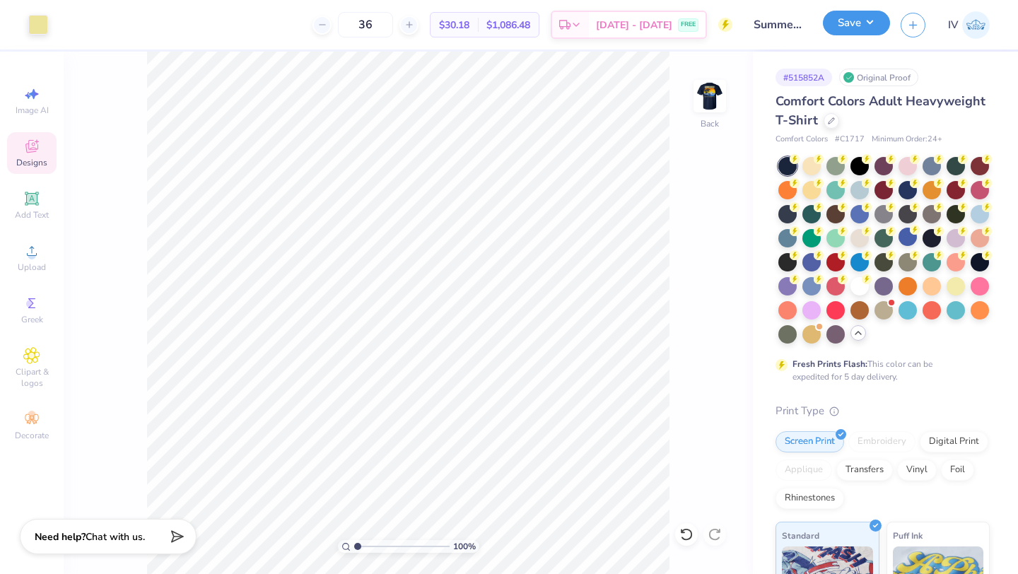
click at [858, 30] on button "Save" at bounding box center [856, 23] width 67 height 25
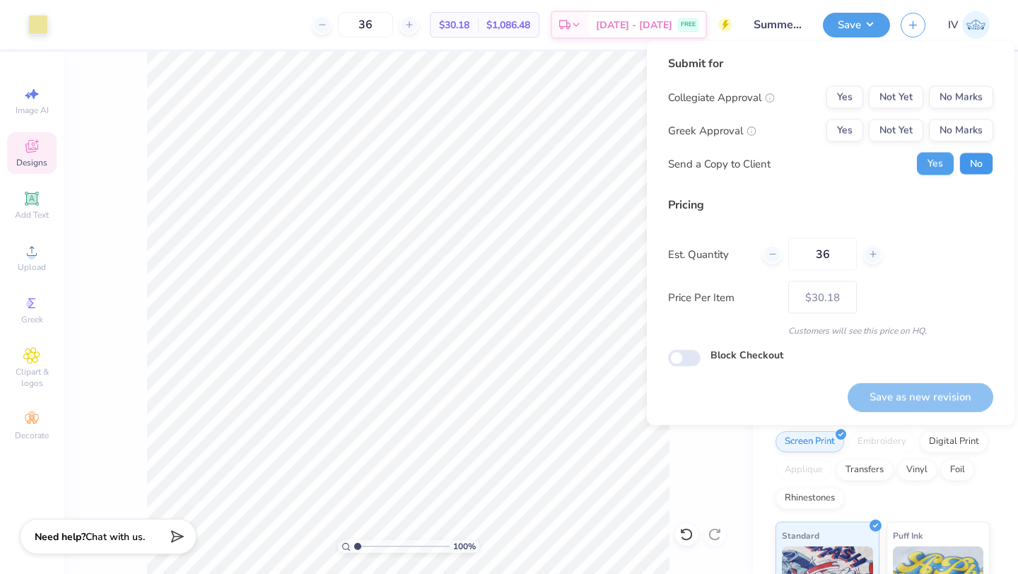
click at [975, 168] on button "No" at bounding box center [977, 164] width 34 height 23
click at [965, 93] on button "No Marks" at bounding box center [961, 97] width 64 height 23
click at [955, 129] on button "No Marks" at bounding box center [961, 130] width 64 height 23
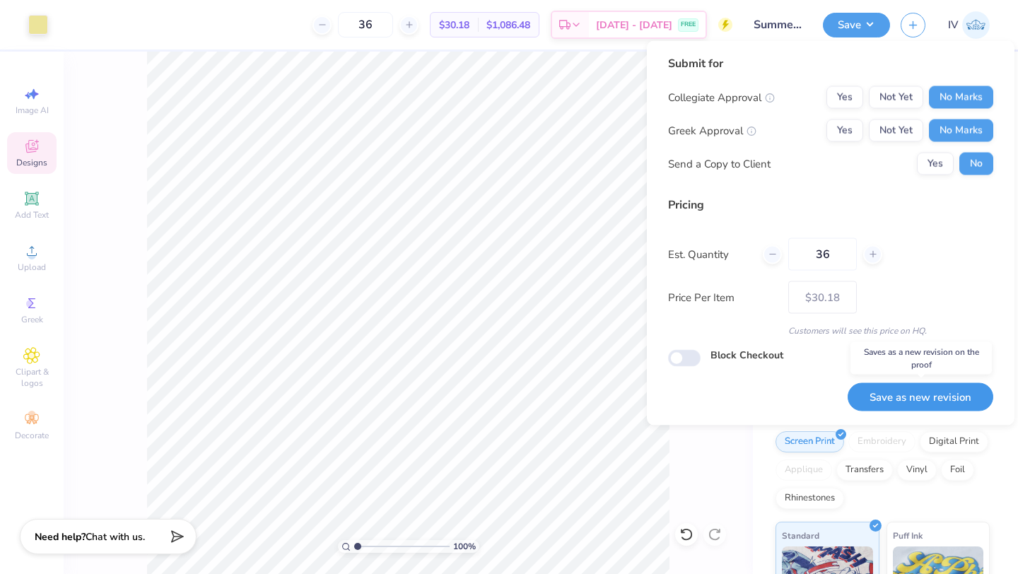
click at [893, 397] on button "Save as new revision" at bounding box center [921, 397] width 146 height 29
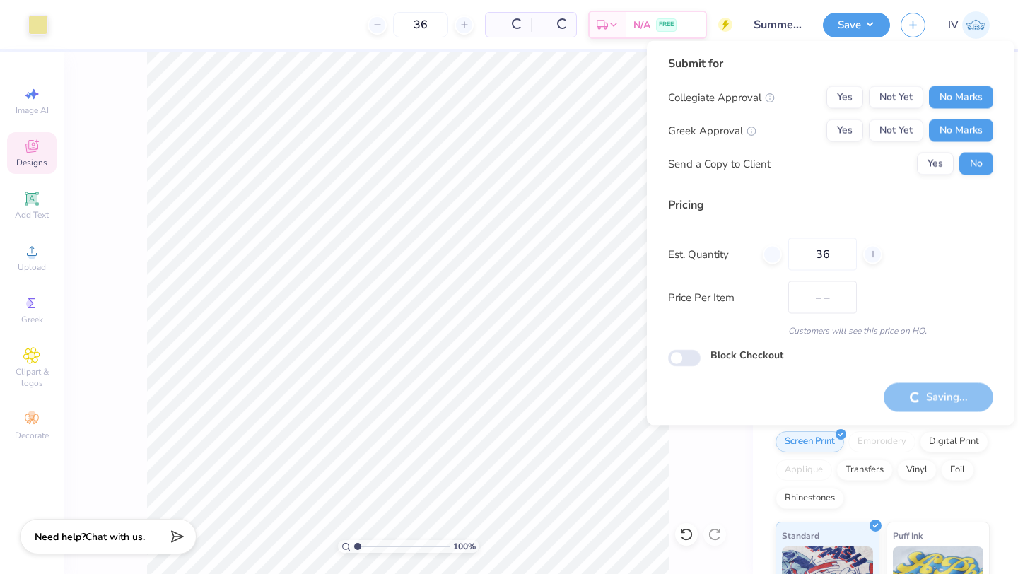
type input "$30.18"
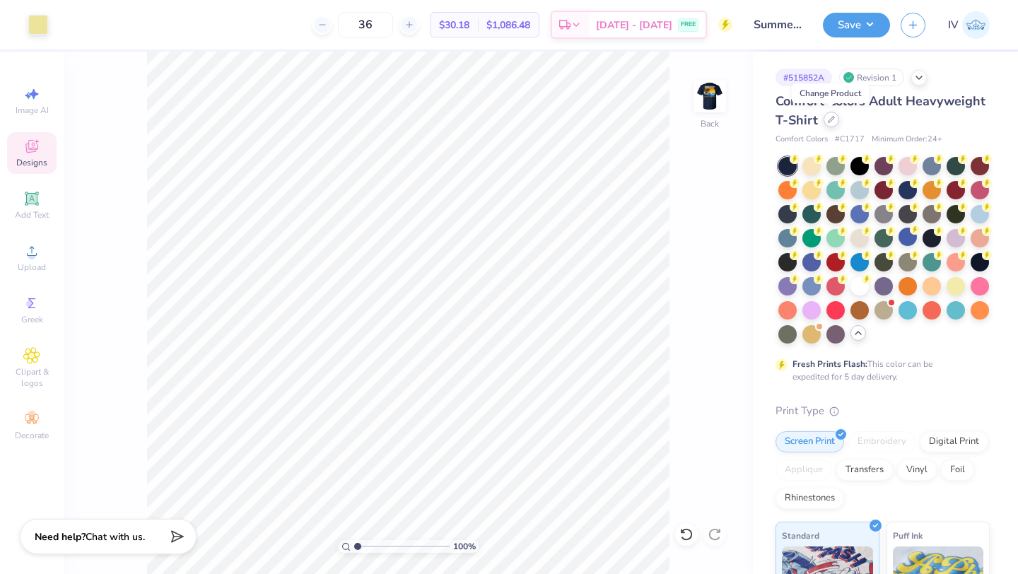
click at [828, 124] on div at bounding box center [832, 120] width 16 height 16
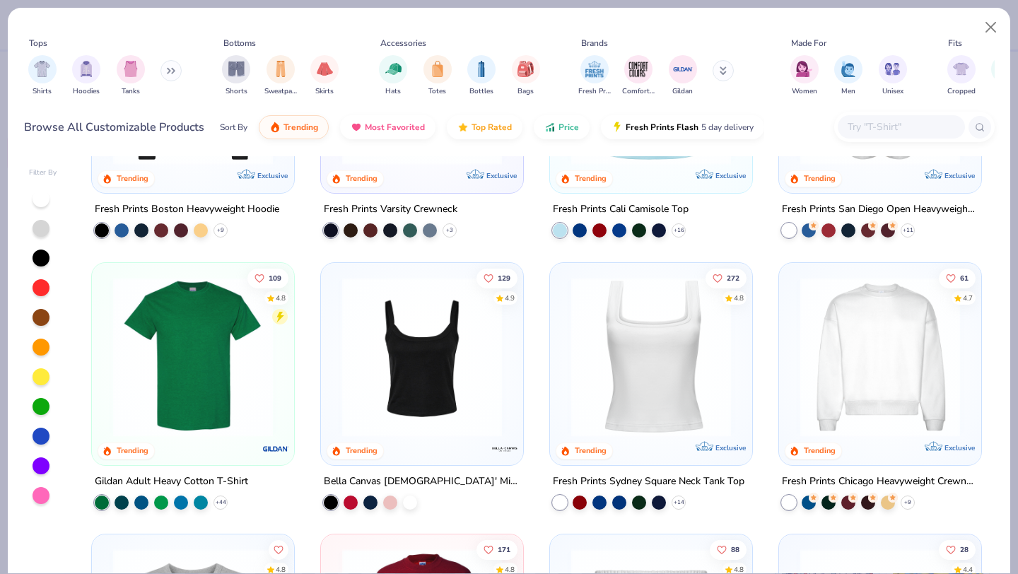
scroll to position [456, 0]
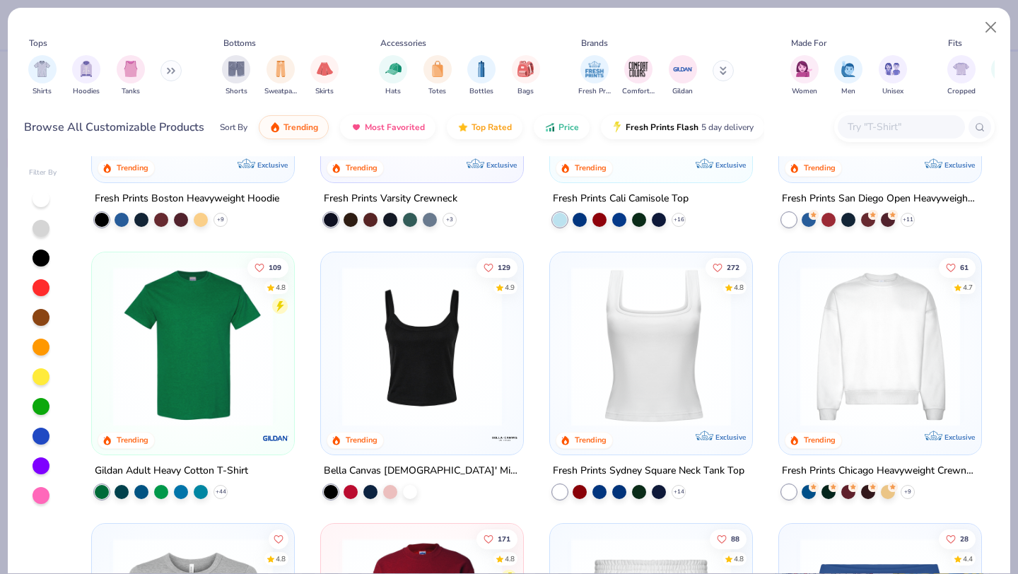
click at [175, 361] on img at bounding box center [193, 346] width 174 height 160
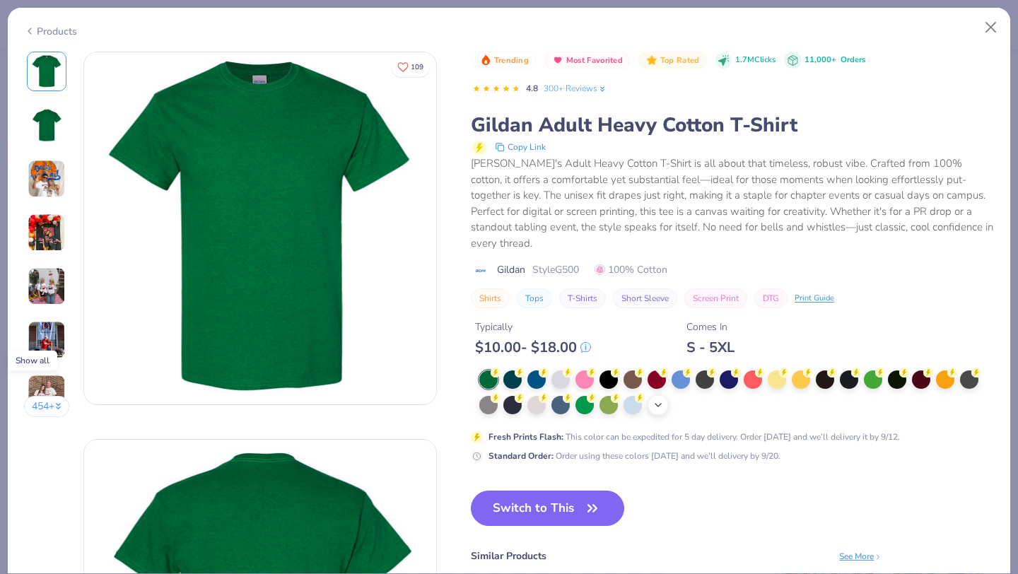
click at [665, 395] on div "+ 22" at bounding box center [658, 405] width 21 height 21
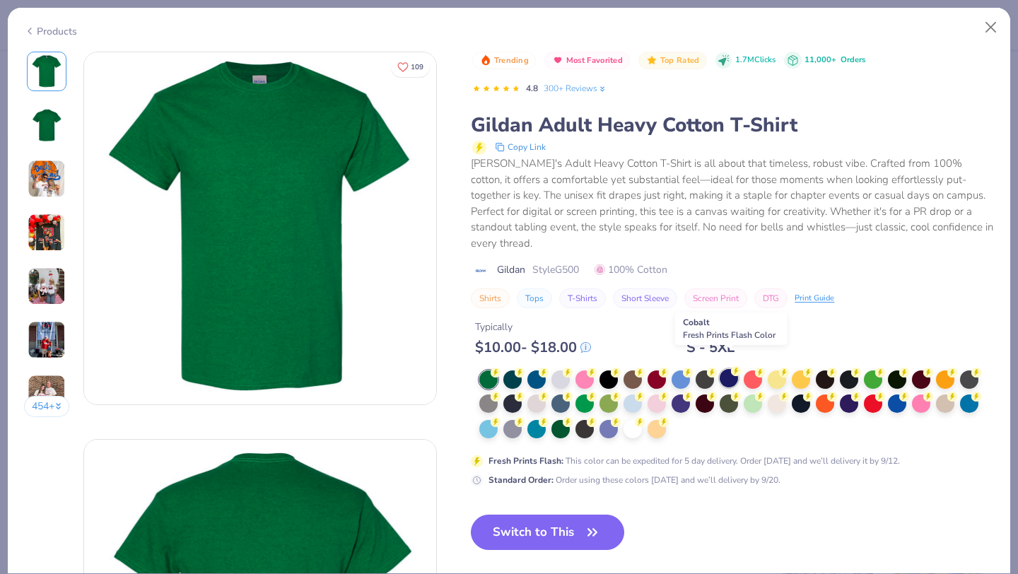
click at [730, 369] on div at bounding box center [729, 378] width 18 height 18
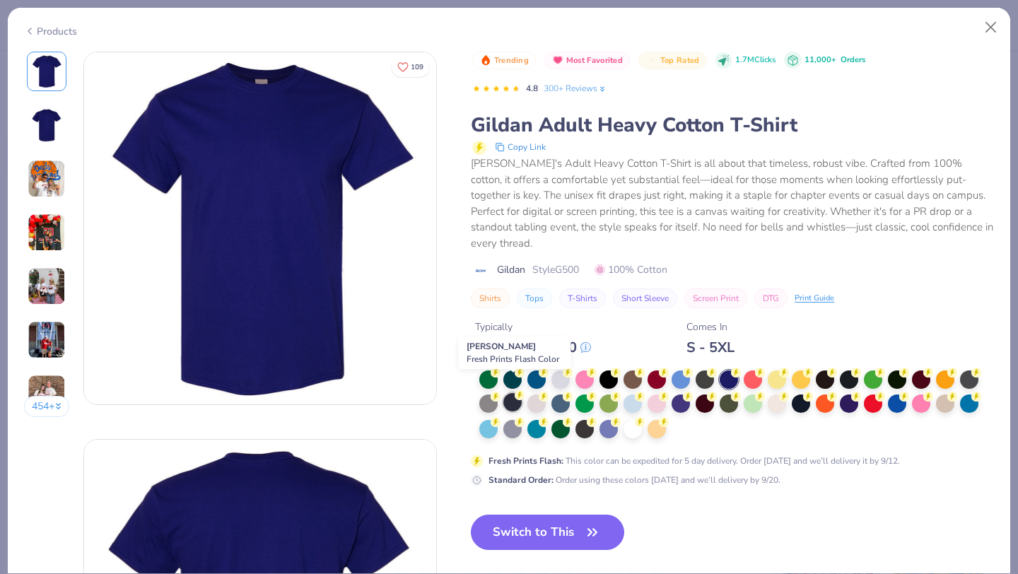
click at [508, 395] on div at bounding box center [512, 402] width 18 height 18
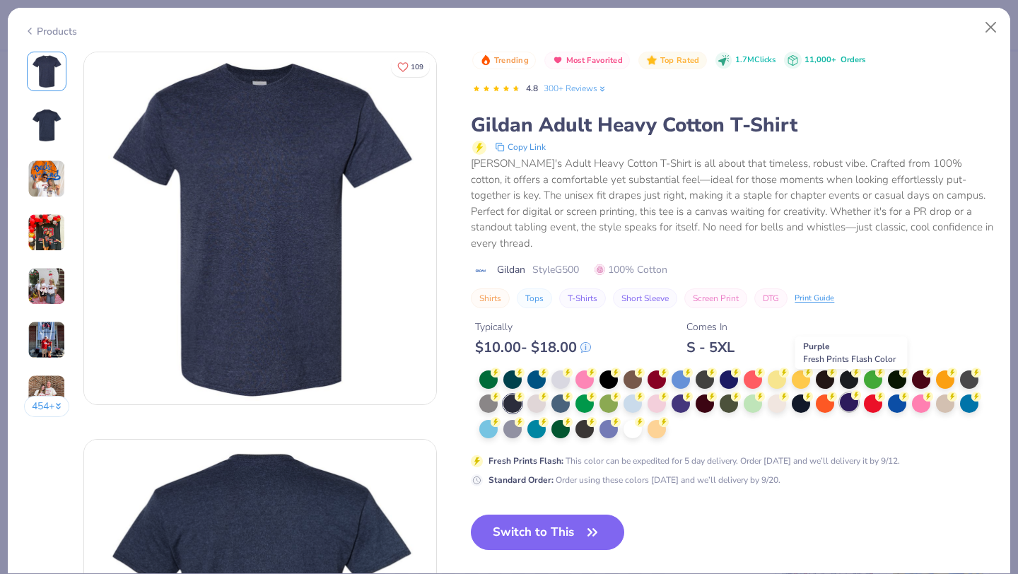
click at [844, 393] on div at bounding box center [849, 402] width 18 height 18
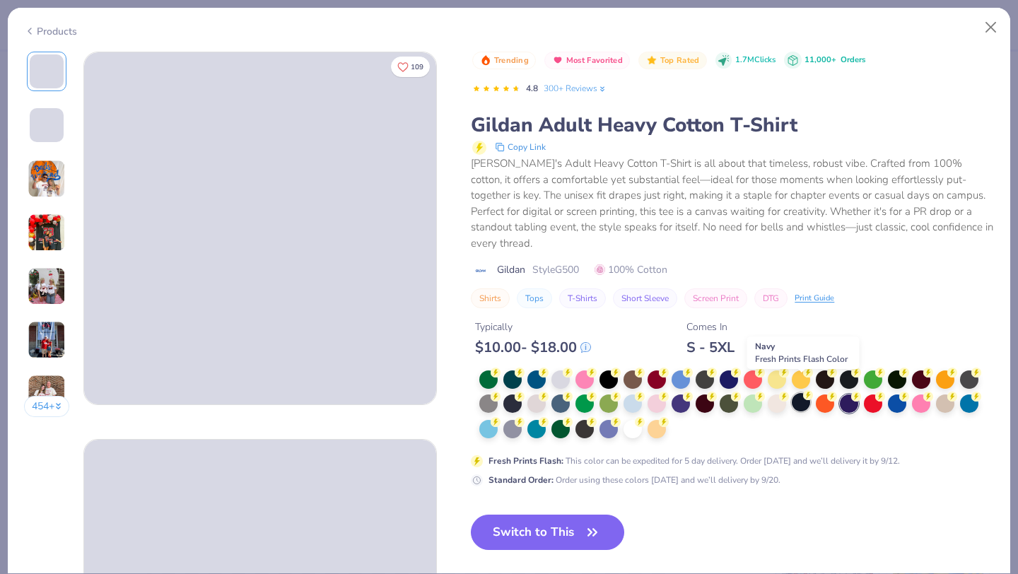
click at [798, 393] on div at bounding box center [801, 402] width 18 height 18
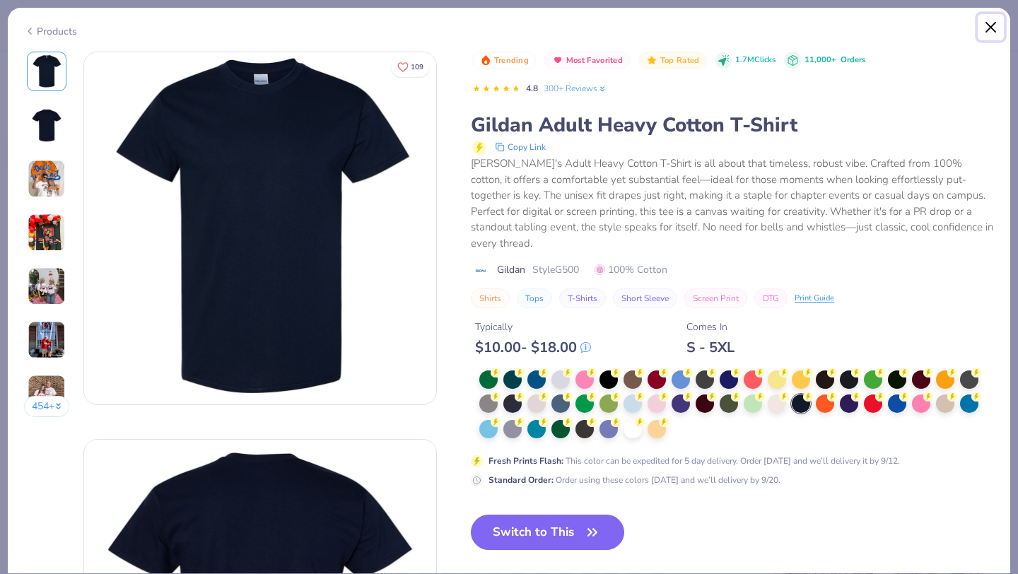
click at [983, 26] on button "Close" at bounding box center [991, 27] width 27 height 27
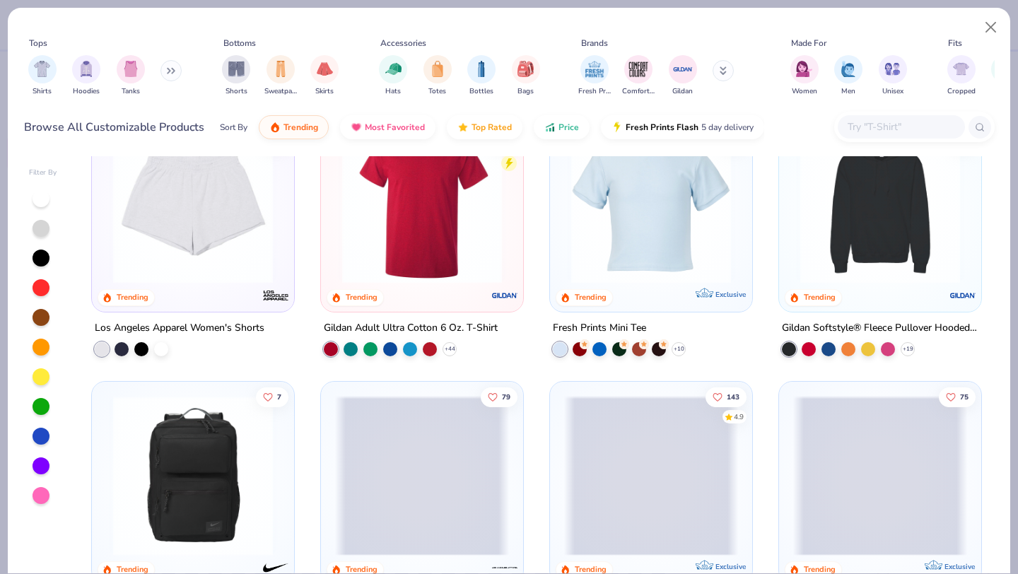
scroll to position [2504, 0]
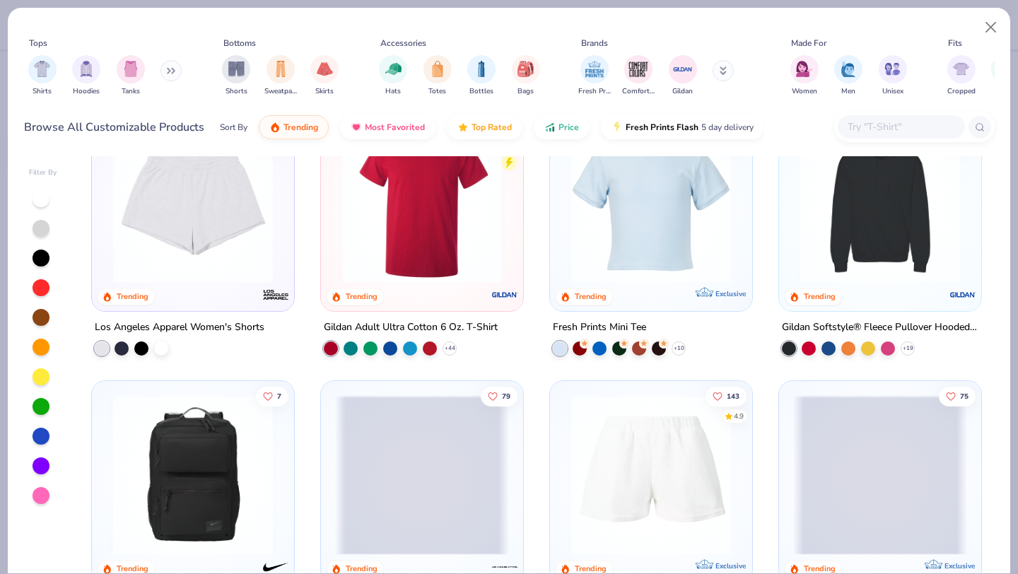
click at [455, 279] on img at bounding box center [422, 203] width 174 height 160
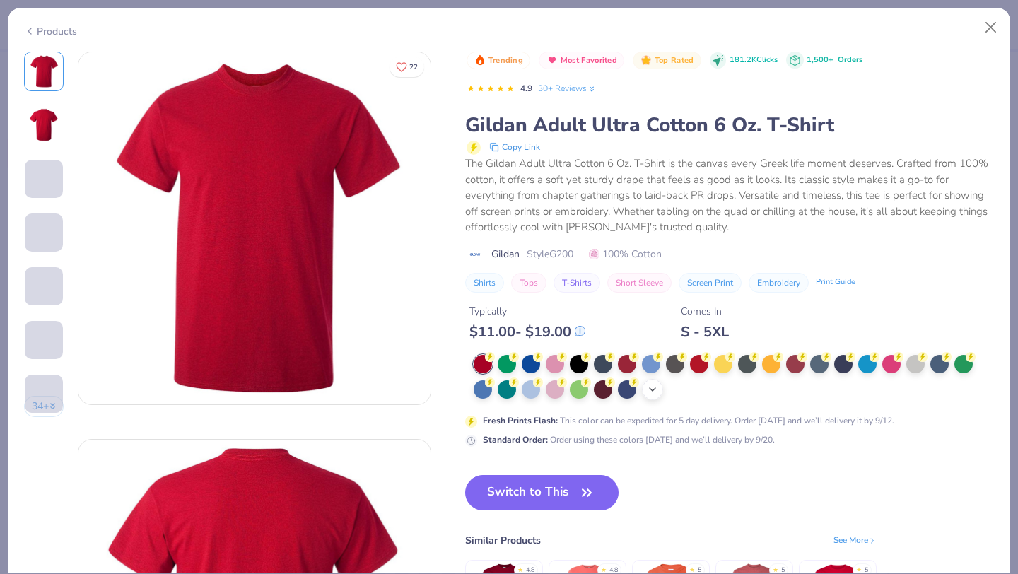
click at [653, 395] on div "+ 22" at bounding box center [652, 389] width 21 height 21
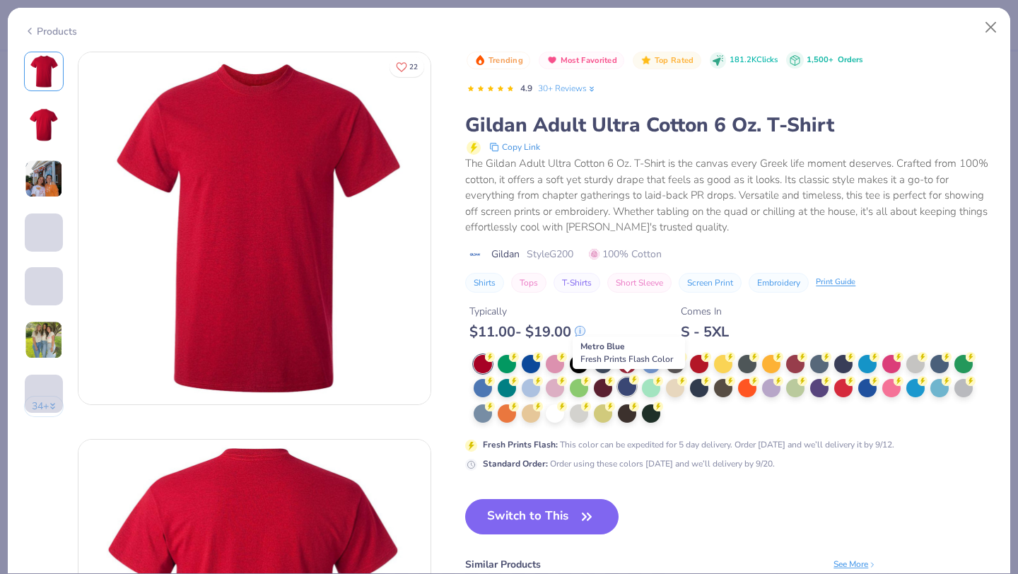
click at [623, 387] on div at bounding box center [627, 387] width 18 height 18
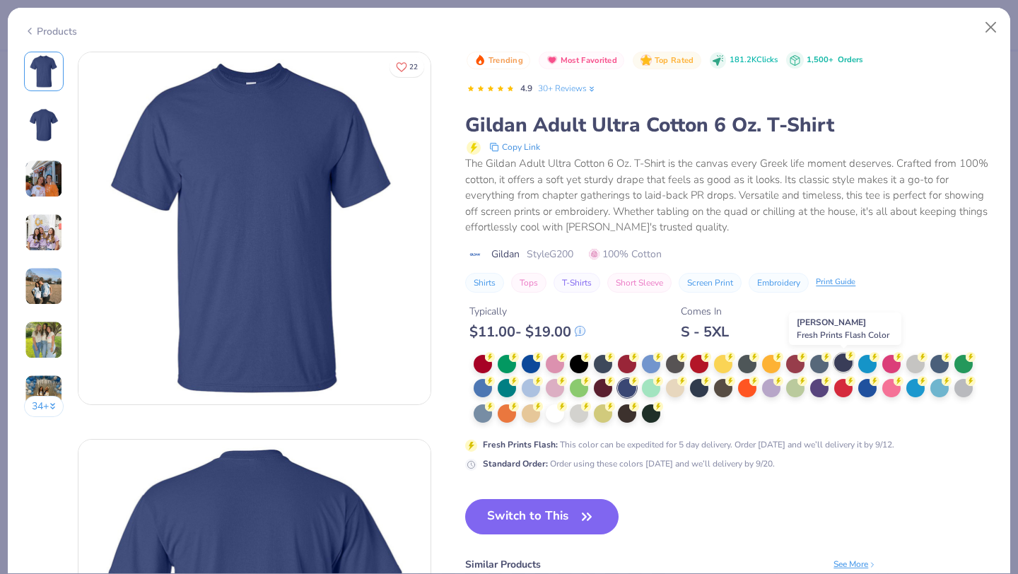
click at [839, 366] on div at bounding box center [843, 363] width 18 height 18
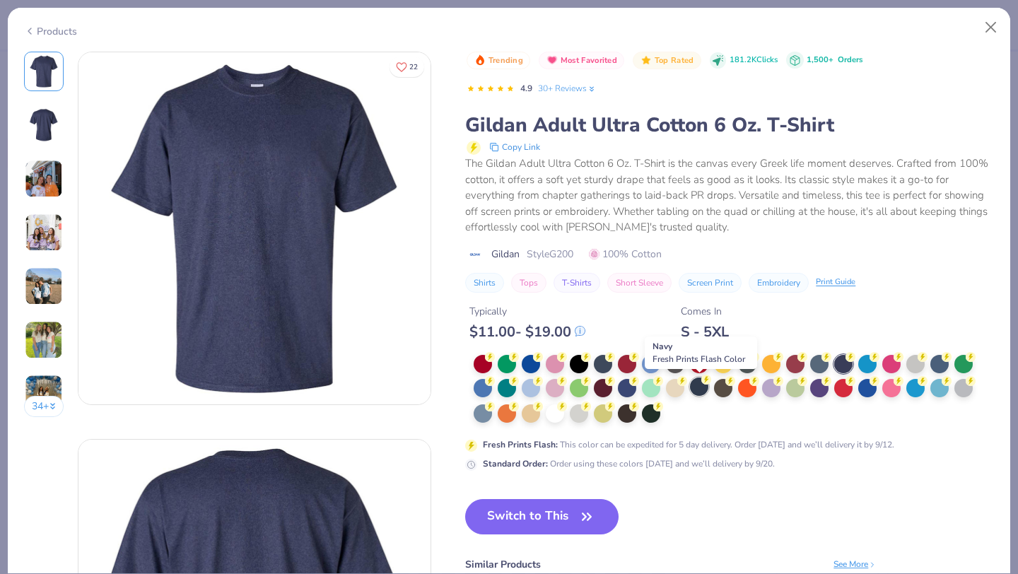
click at [699, 393] on div at bounding box center [699, 387] width 18 height 18
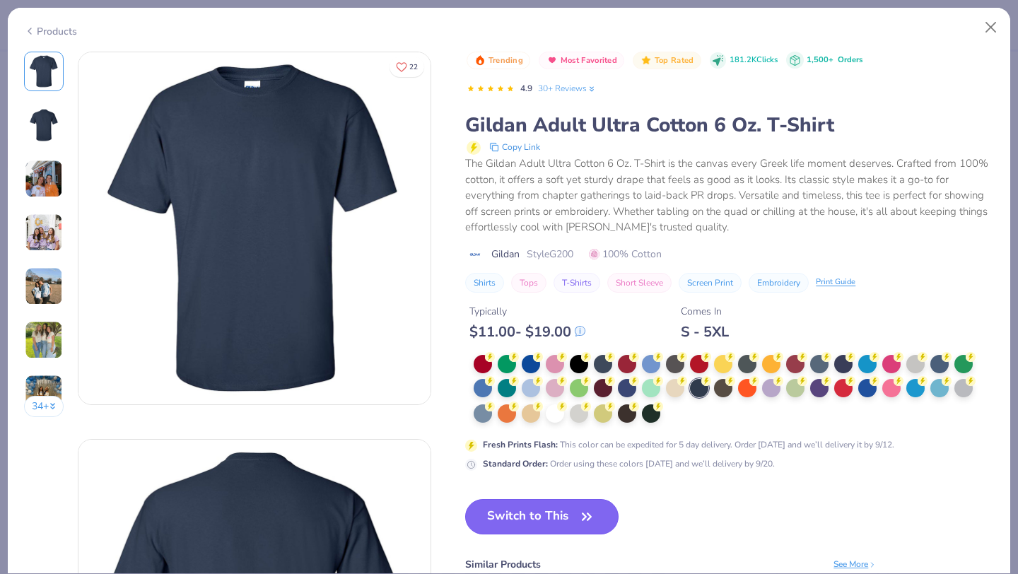
click at [534, 511] on button "Switch to This" at bounding box center [541, 516] width 153 height 35
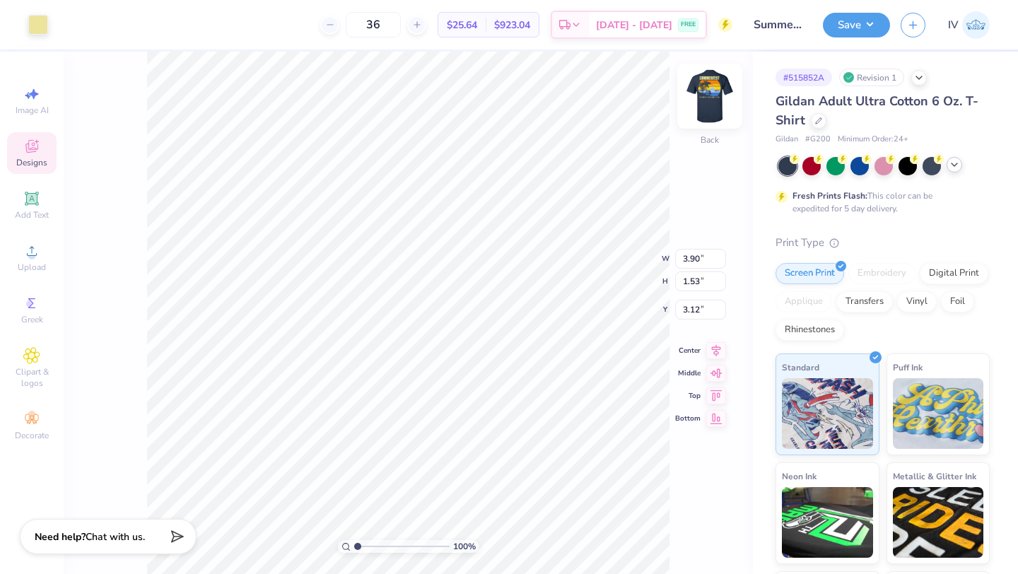
click at [697, 109] on img at bounding box center [710, 96] width 57 height 57
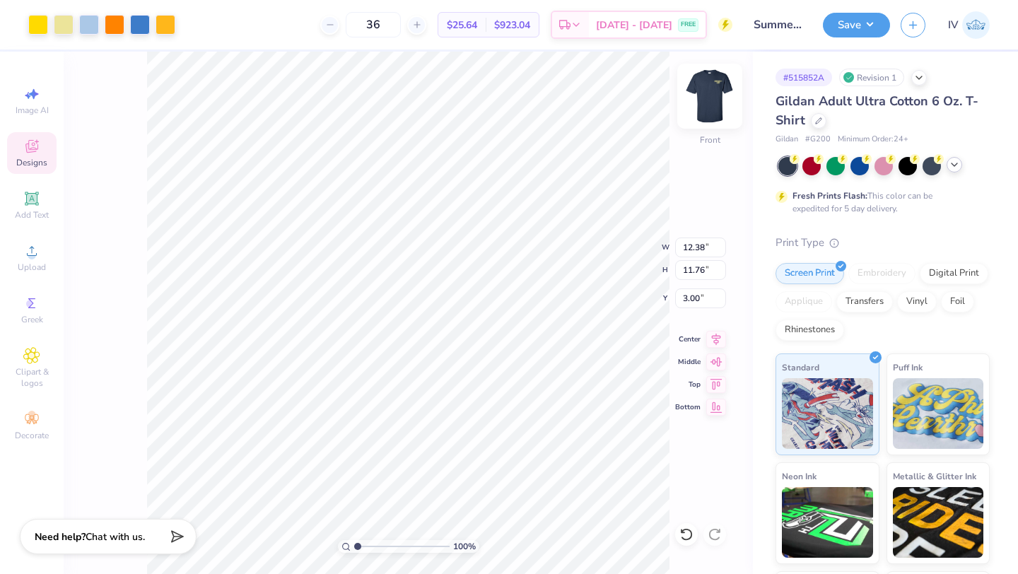
type input "3.00"
click at [674, 191] on div "100 % Front W 12.38 12.38 " H 11.76 11.76 " Y 3.00 3.00 " Center Middle Top Bot…" at bounding box center [408, 313] width 689 height 523
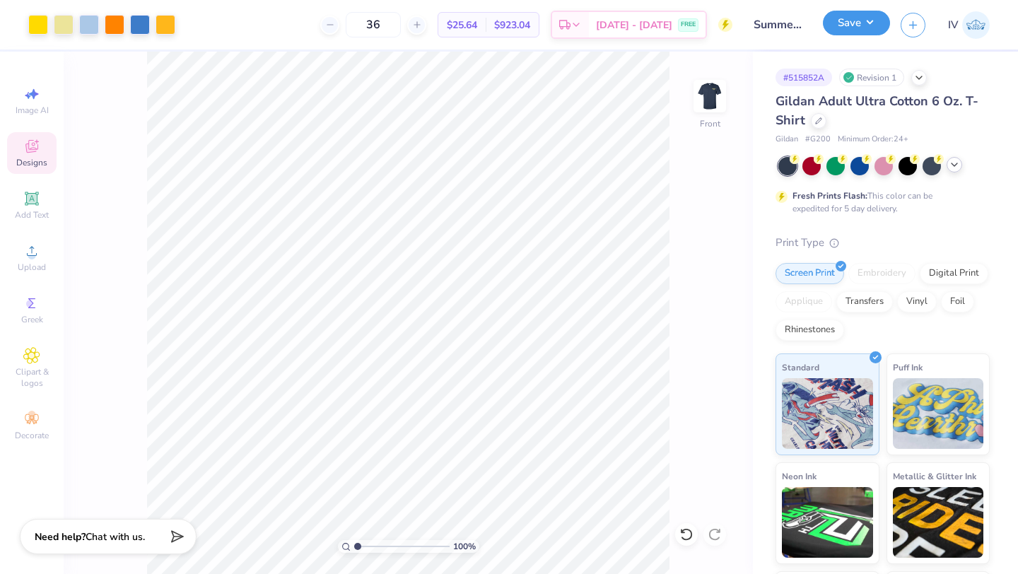
click at [871, 19] on button "Save" at bounding box center [856, 23] width 67 height 25
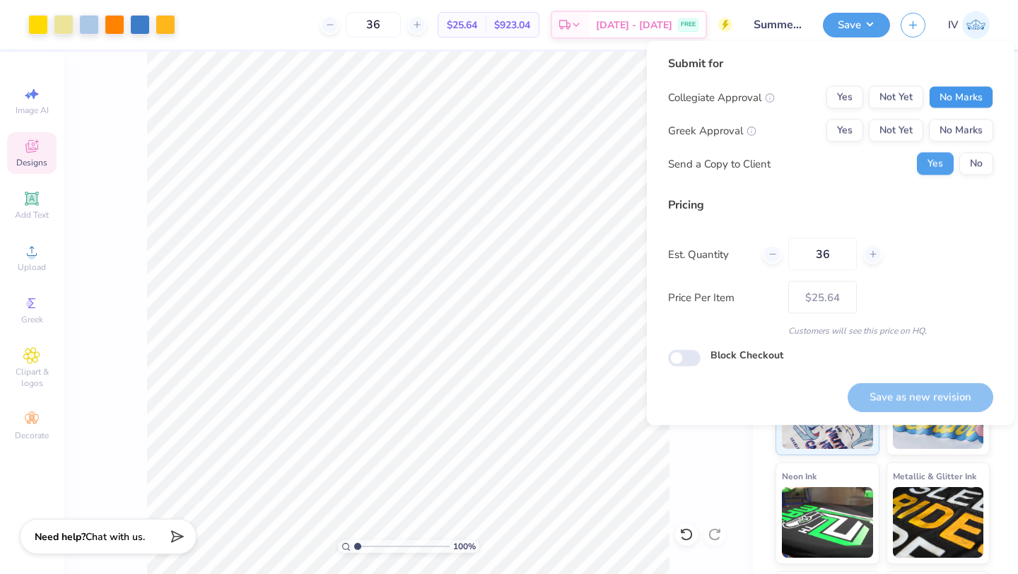
click at [958, 104] on button "No Marks" at bounding box center [961, 97] width 64 height 23
click at [957, 130] on button "No Marks" at bounding box center [961, 130] width 64 height 23
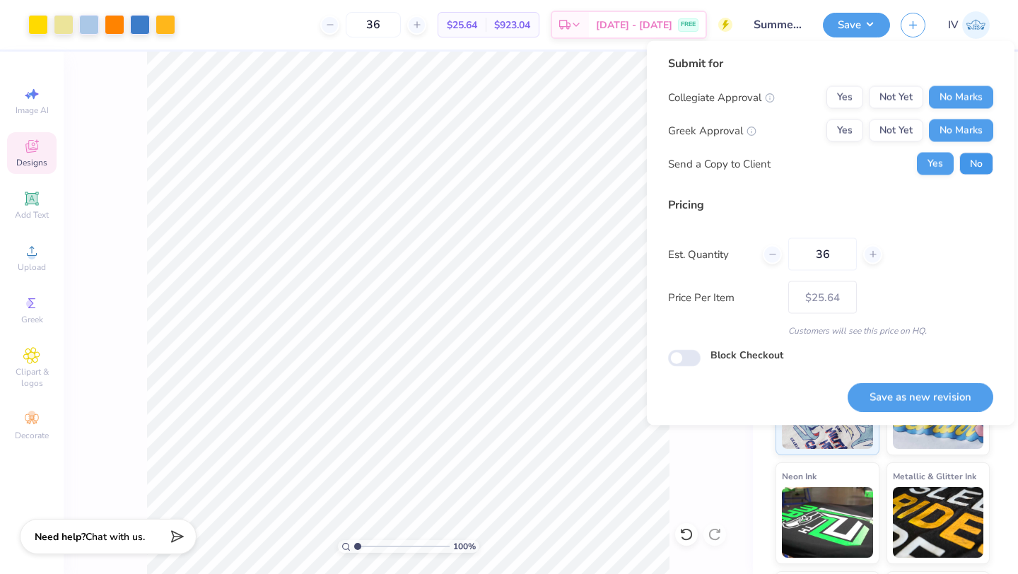
click at [967, 159] on button "No" at bounding box center [977, 164] width 34 height 23
click at [910, 390] on button "Save as new revision" at bounding box center [921, 397] width 146 height 29
type input "$25.64"
